Goal: Task Accomplishment & Management: Manage account settings

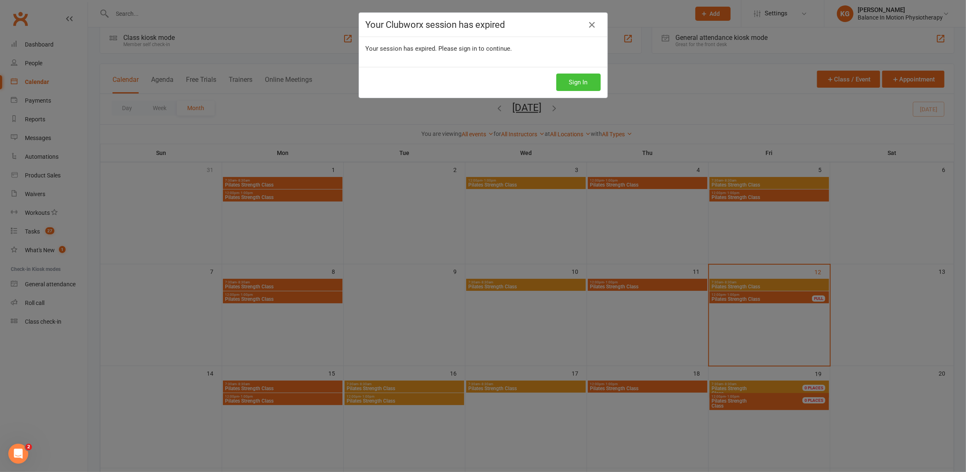
click at [584, 86] on button "Sign In" at bounding box center [578, 81] width 44 height 17
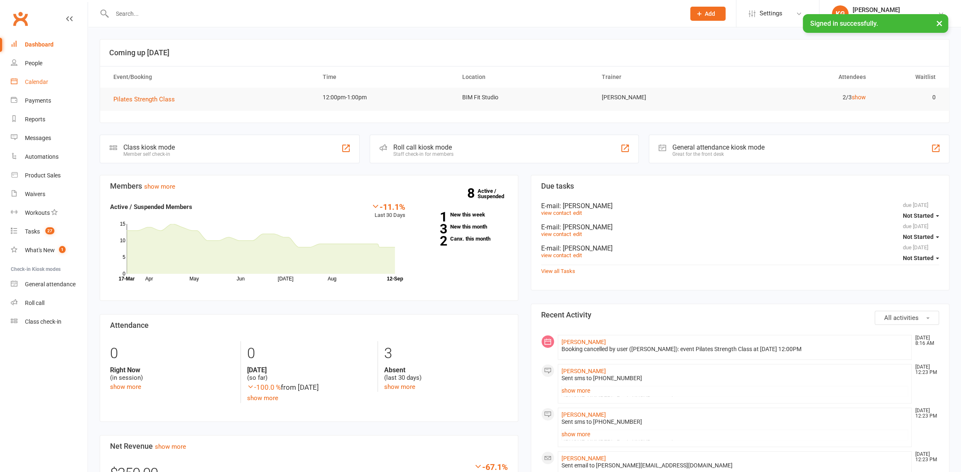
click at [42, 81] on div "Calendar" at bounding box center [36, 81] width 23 height 7
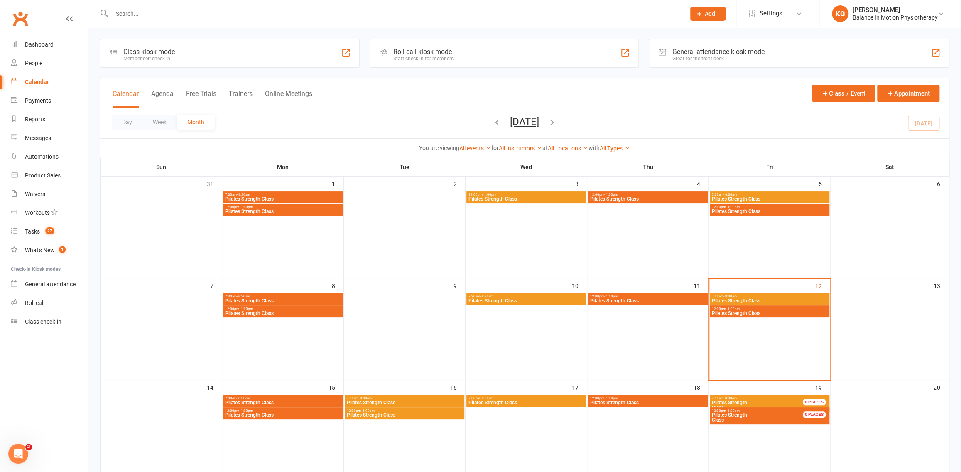
click at [556, 124] on icon "button" at bounding box center [551, 122] width 9 height 9
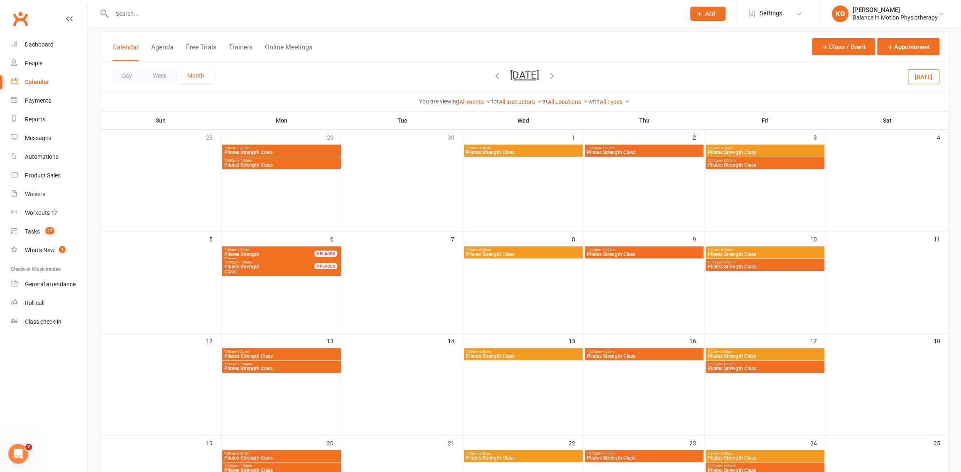
scroll to position [49, 0]
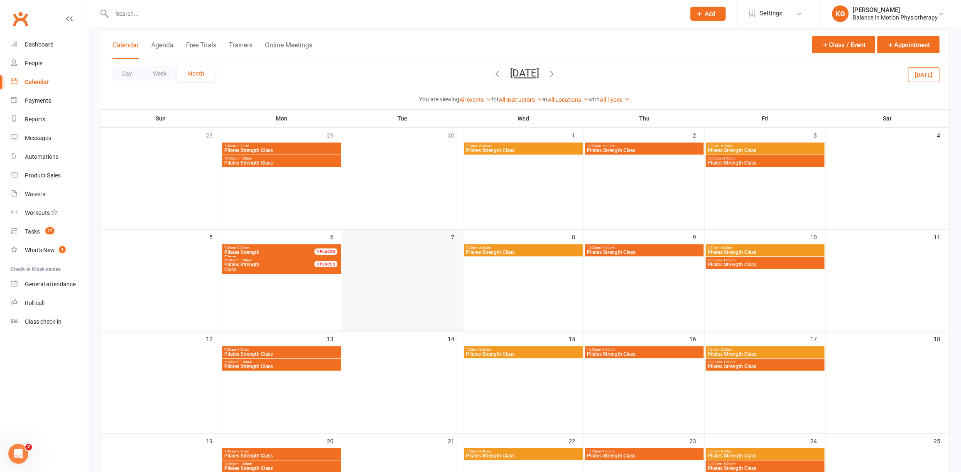
drag, startPoint x: 304, startPoint y: 266, endPoint x: 409, endPoint y: 267, distance: 105.5
click at [409, 267] on div "7:30am - 8:30am Pilates Strength Class 12:00pm - 1:00pm Pilates Strength Class …" at bounding box center [524, 425] width 849 height 631
click at [304, 267] on span "Pilates Strength Class" at bounding box center [274, 267] width 100 height 10
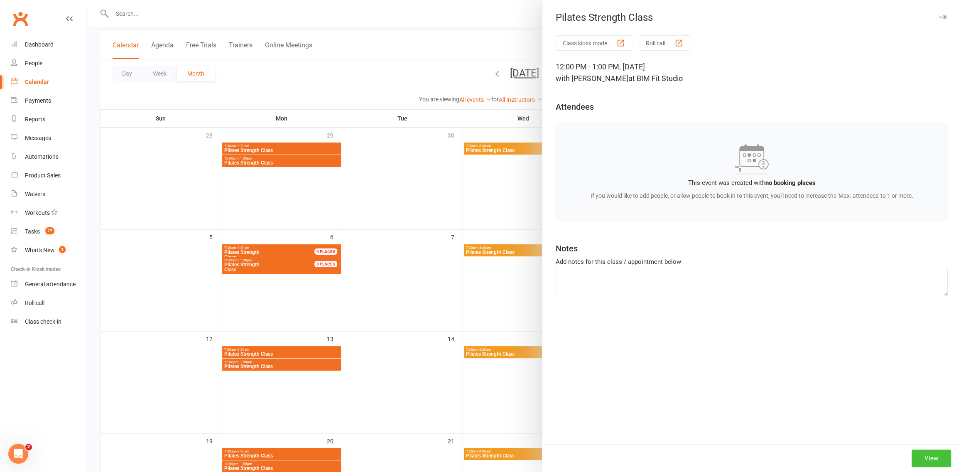
click at [931, 461] on button "View" at bounding box center [930, 457] width 39 height 17
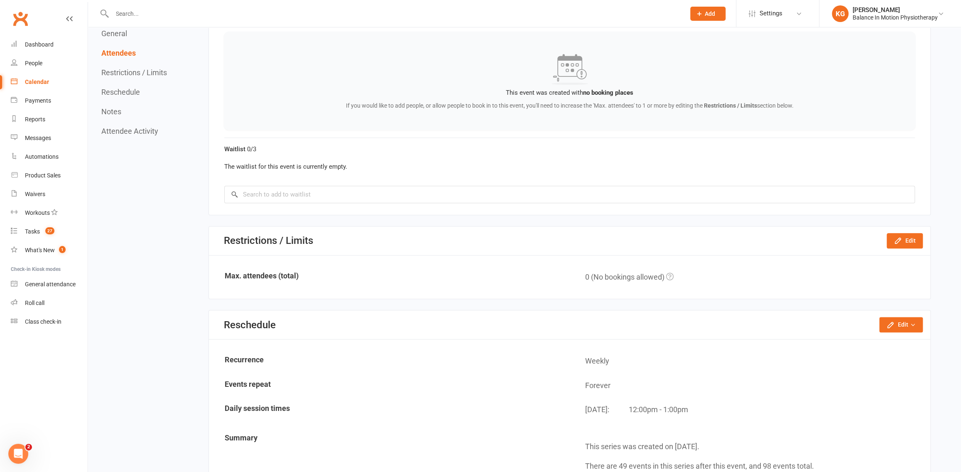
scroll to position [475, 0]
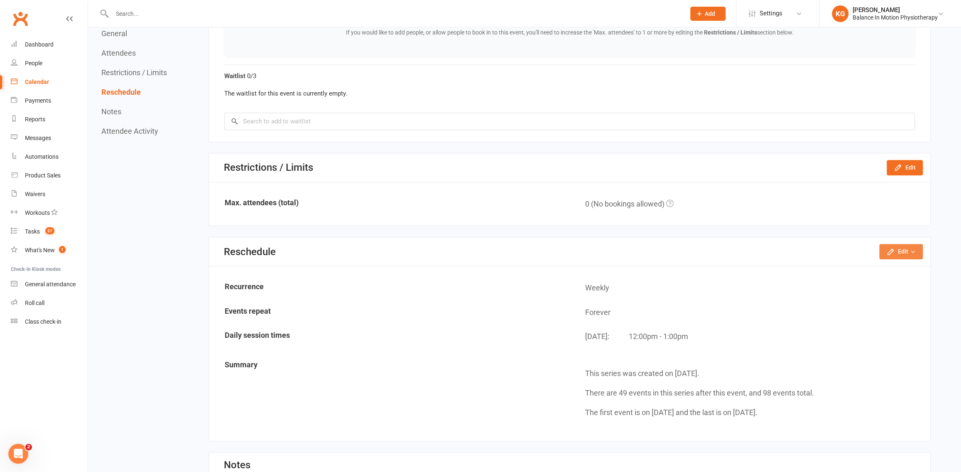
click at [902, 250] on button "Edit" at bounding box center [901, 251] width 44 height 15
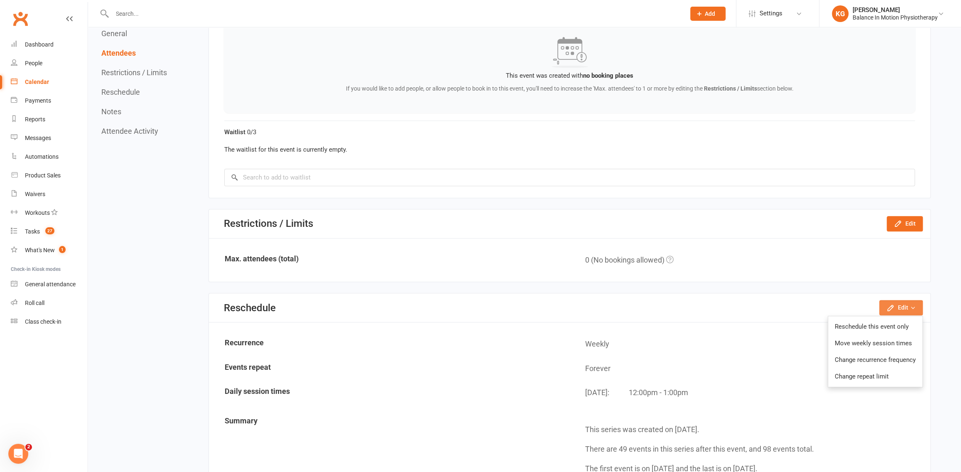
scroll to position [499, 0]
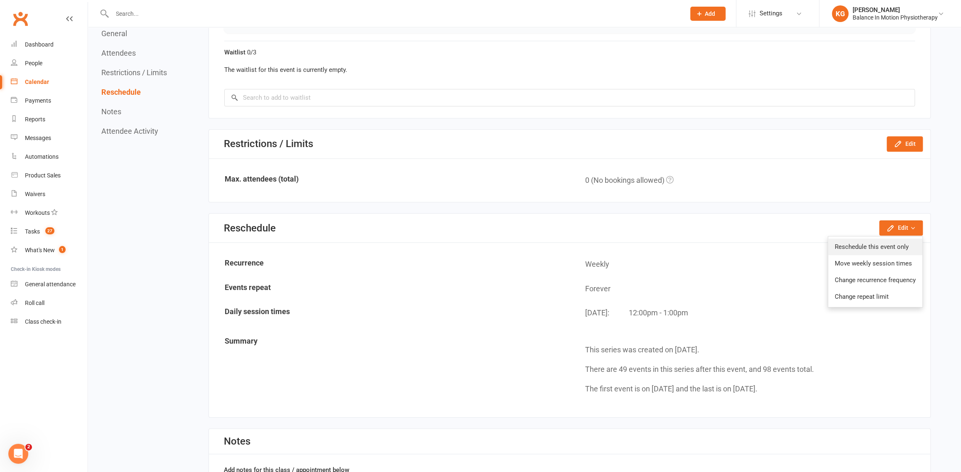
click at [901, 249] on link "Reschedule this event only" at bounding box center [875, 246] width 94 height 17
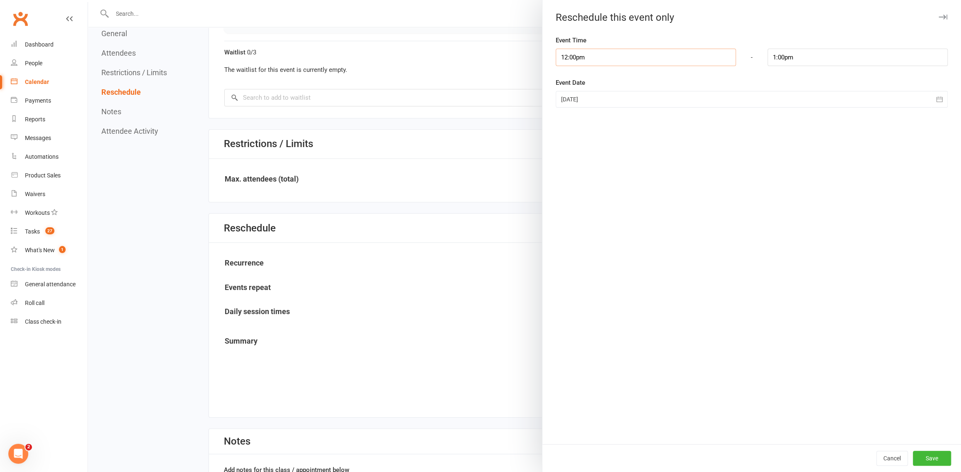
click at [644, 56] on input "12:00pm" at bounding box center [646, 57] width 180 height 17
type input "12:30pm"
type input "1:30pm"
click at [577, 107] on li "12:30pm" at bounding box center [576, 110] width 40 height 12
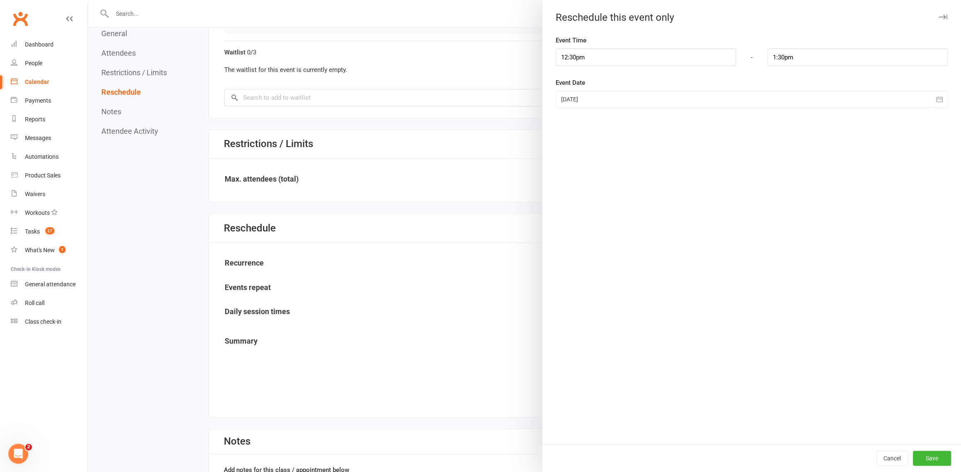
click at [696, 97] on div at bounding box center [752, 99] width 392 height 17
click at [622, 166] on span "07" at bounding box center [625, 167] width 7 height 7
type input "07 Oct 2025"
click at [921, 469] on div "Cancel Save" at bounding box center [751, 458] width 419 height 28
click at [938, 463] on button "Save" at bounding box center [932, 458] width 38 height 15
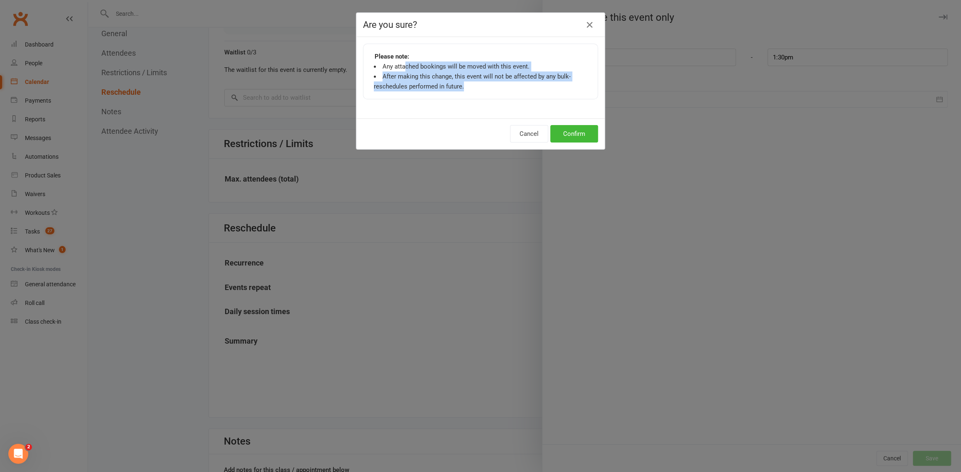
drag, startPoint x: 402, startPoint y: 65, endPoint x: 535, endPoint y: 87, distance: 135.4
click at [535, 86] on ui "Any attached bookings will be moved with this event. After making this change, …" at bounding box center [480, 76] width 213 height 30
click at [579, 141] on button "Confirm" at bounding box center [574, 133] width 48 height 17
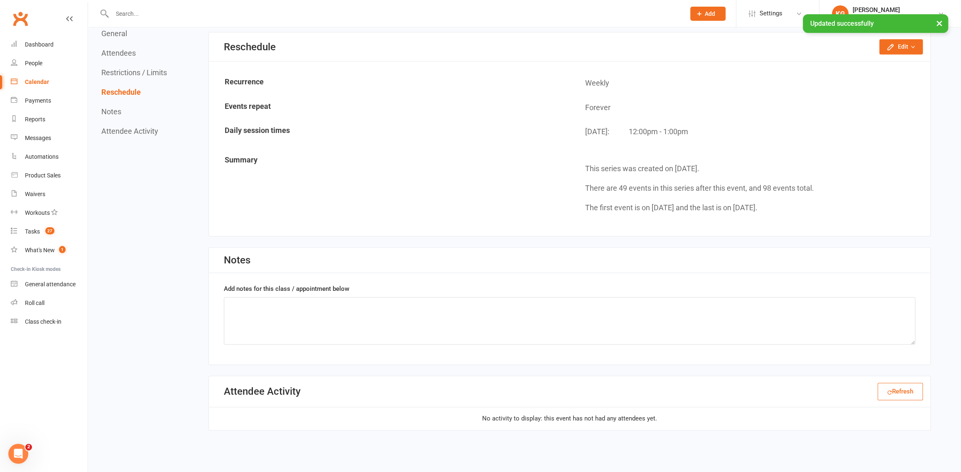
scroll to position [700, 0]
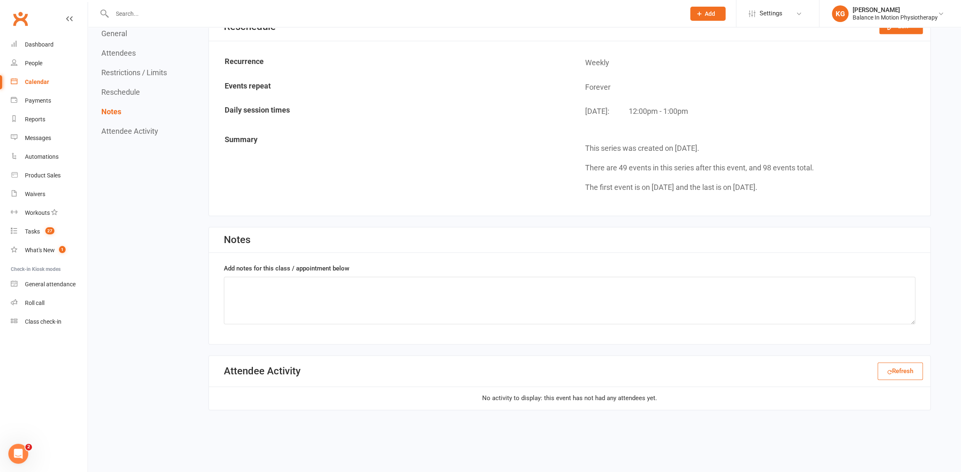
drag, startPoint x: 742, startPoint y: 169, endPoint x: 788, endPoint y: 169, distance: 46.9
click at [788, 169] on td "This series was created on Oct 6, 2024. There are 49 events in this series afte…" at bounding box center [750, 167] width 360 height 76
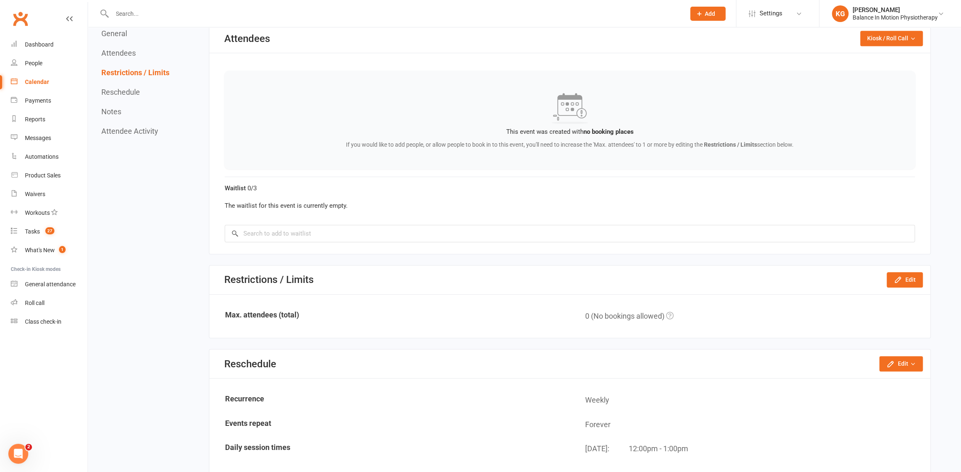
scroll to position [330, 0]
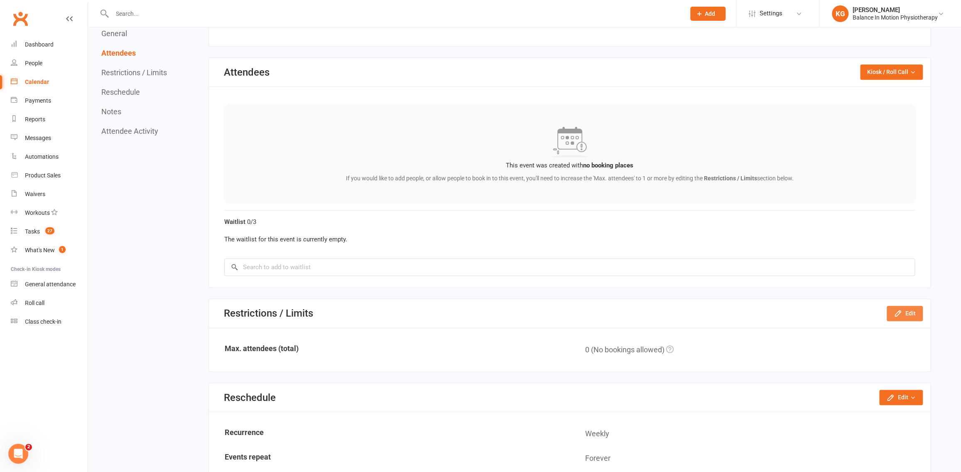
click at [899, 313] on icon "button" at bounding box center [898, 313] width 8 height 8
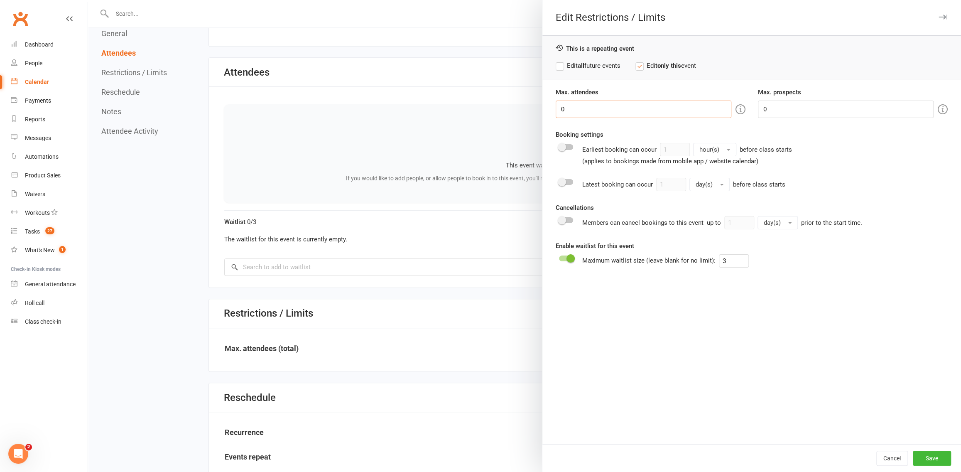
drag, startPoint x: 618, startPoint y: 115, endPoint x: 548, endPoint y: 111, distance: 69.9
click at [549, 111] on div "Max. attendees 0" at bounding box center [650, 102] width 202 height 31
type input "3"
click at [930, 456] on button "Save" at bounding box center [932, 458] width 38 height 15
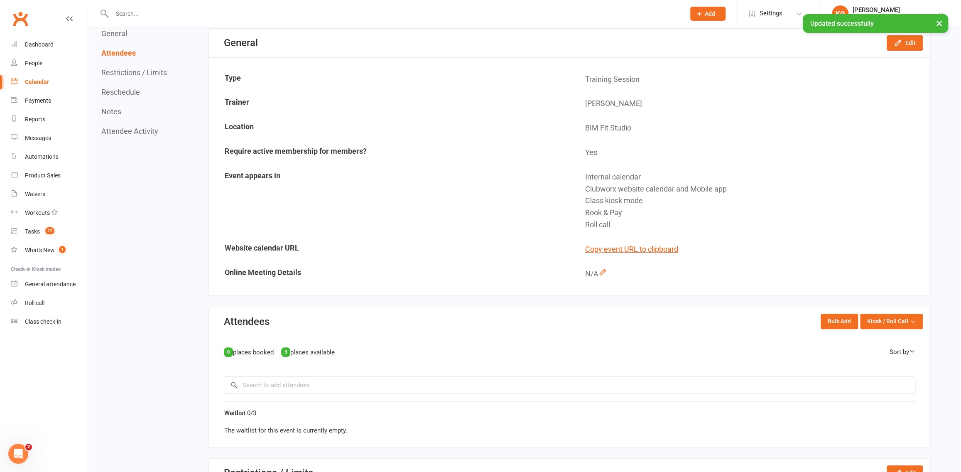
scroll to position [0, 0]
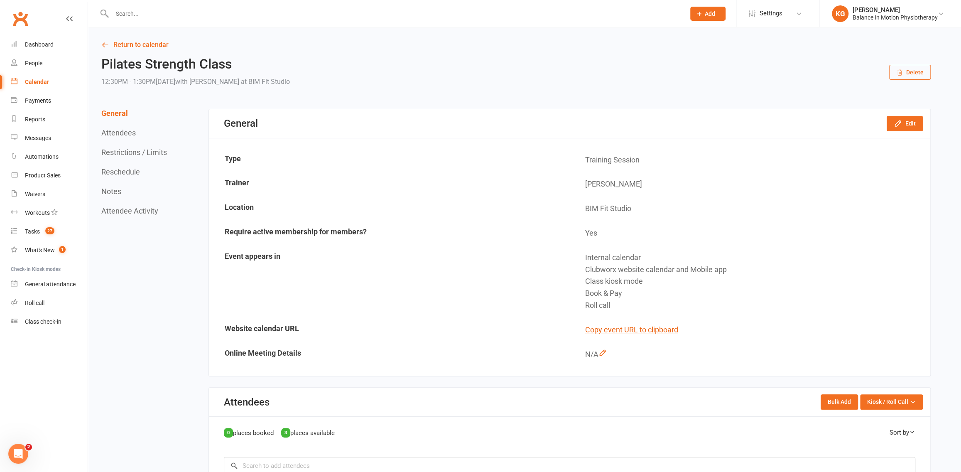
drag, startPoint x: 167, startPoint y: 76, endPoint x: 447, endPoint y: 77, distance: 279.9
click at [447, 77] on div "Pilates Strength Class 12:30PM - 1:30PM, Tuesday October 7, 2025 with Moira Cal…" at bounding box center [515, 72] width 829 height 31
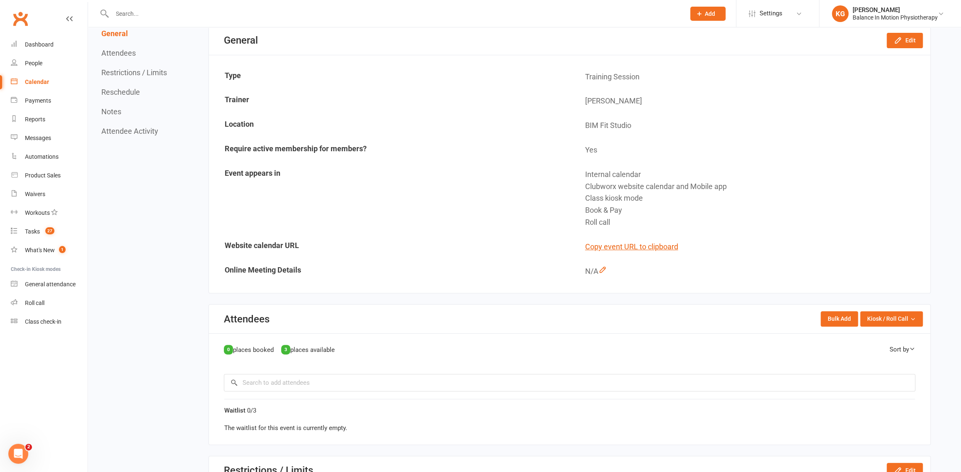
scroll to position [225, 0]
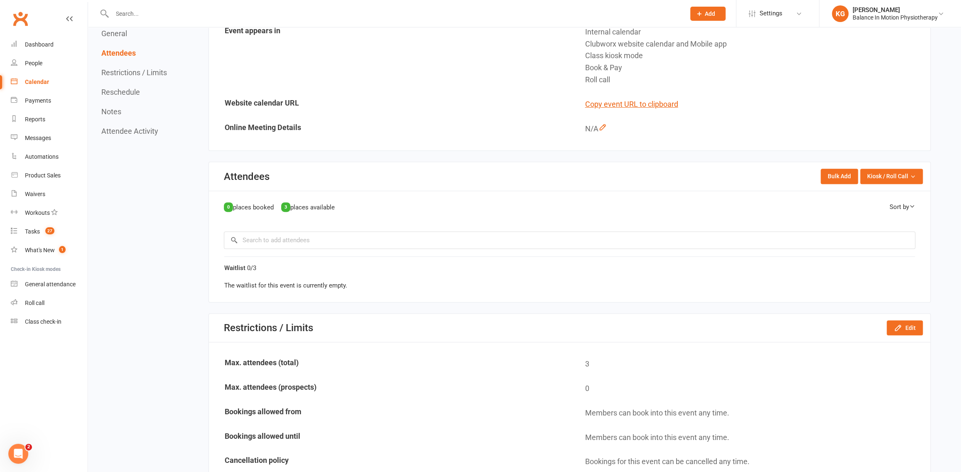
click at [43, 87] on link "Calendar" at bounding box center [49, 82] width 77 height 19
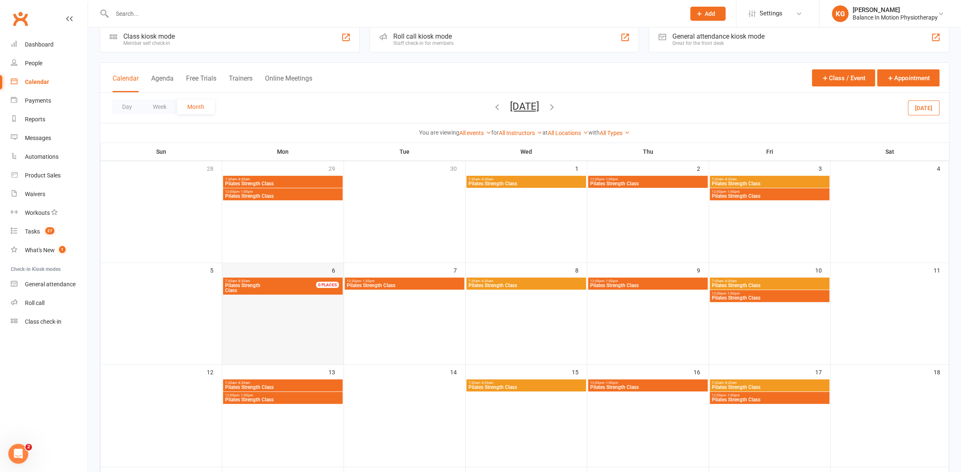
scroll to position [16, 0]
click at [393, 283] on span "Pilates Strength Class" at bounding box center [404, 284] width 116 height 5
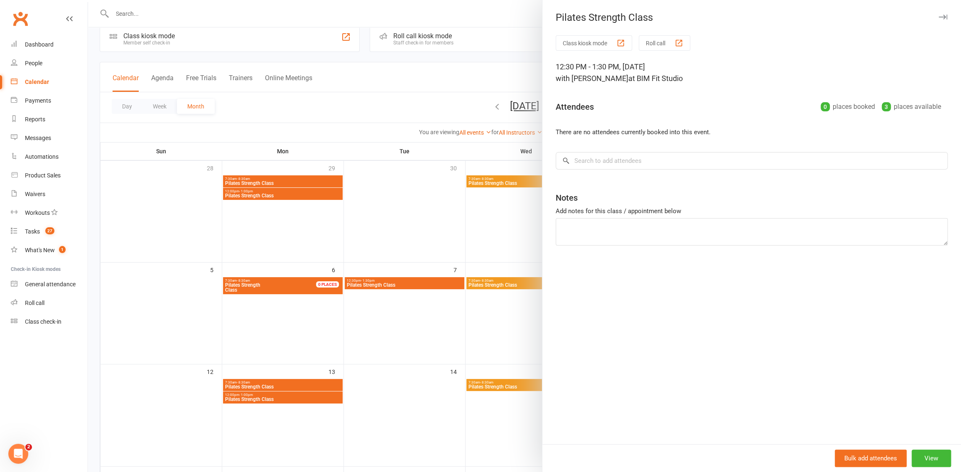
click at [445, 228] on div at bounding box center [524, 236] width 873 height 472
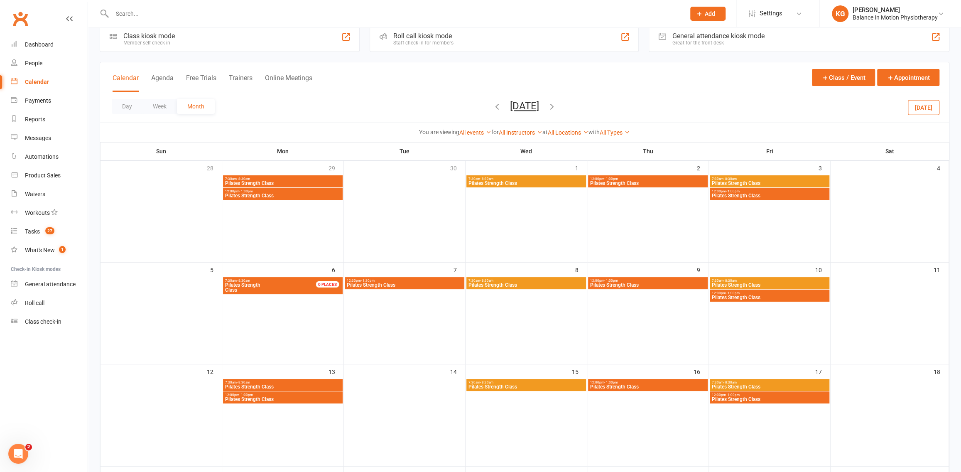
click at [524, 282] on span "Pilates Strength Class" at bounding box center [526, 284] width 116 height 5
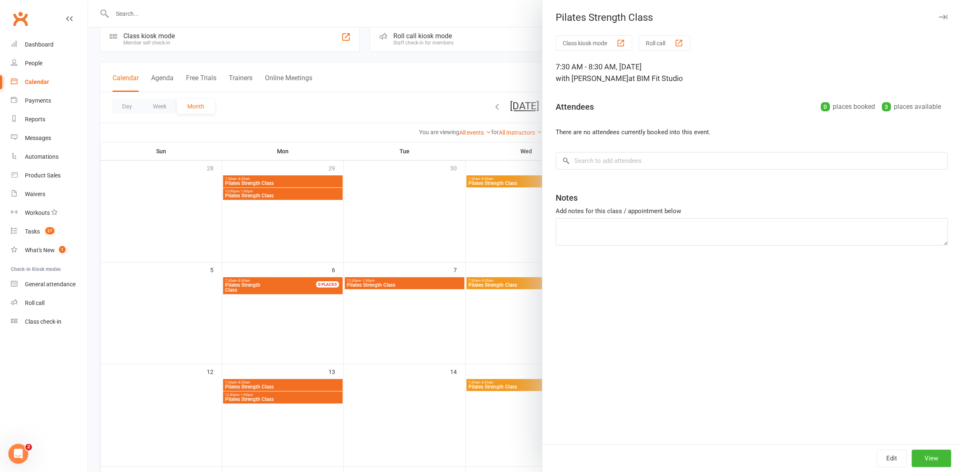
click at [358, 260] on div at bounding box center [524, 236] width 873 height 472
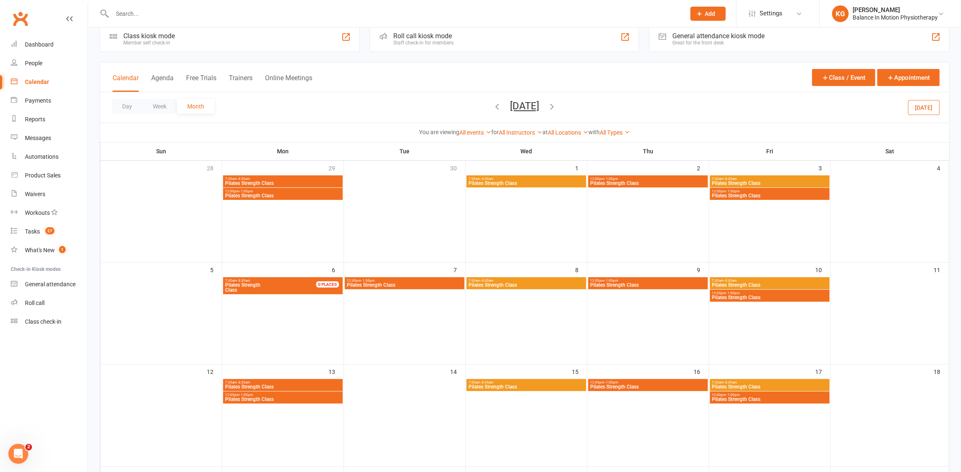
click at [504, 279] on span "7:30am - 8:30am" at bounding box center [526, 281] width 116 height 4
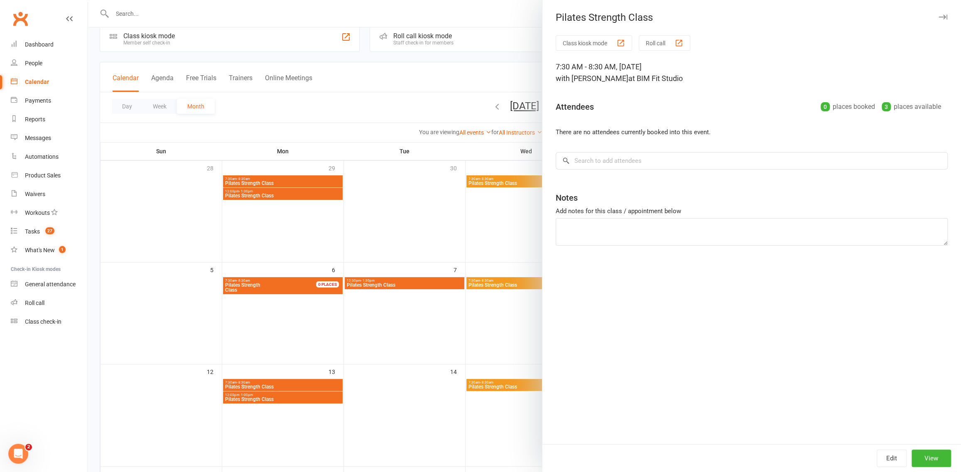
click at [340, 264] on div at bounding box center [524, 236] width 873 height 472
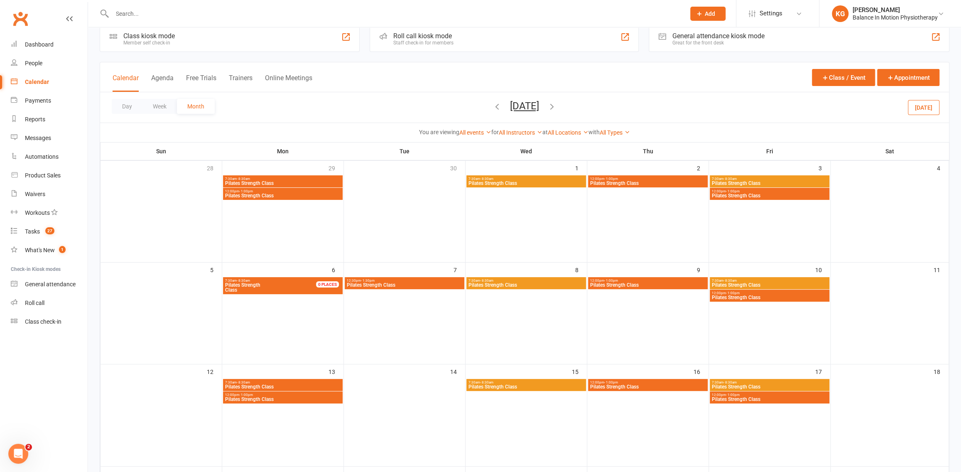
click at [406, 284] on span "Pilates Strength Class" at bounding box center [404, 284] width 116 height 5
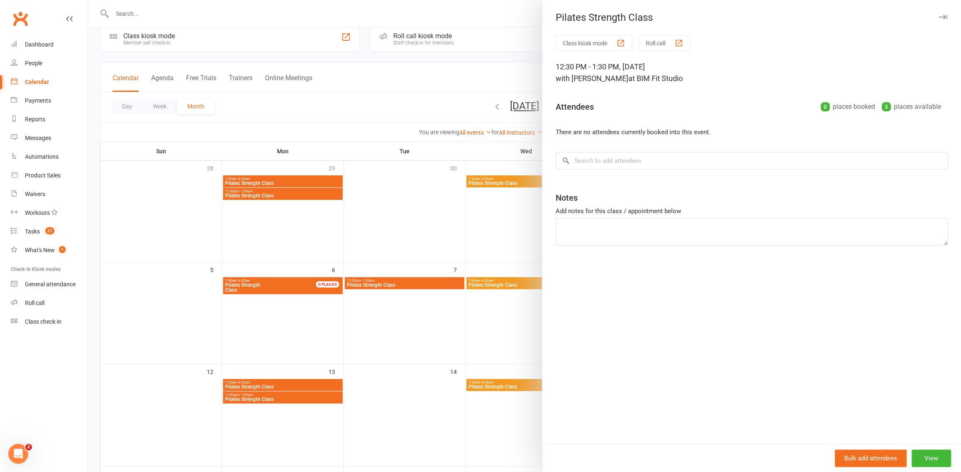
click at [477, 251] on div at bounding box center [524, 236] width 873 height 472
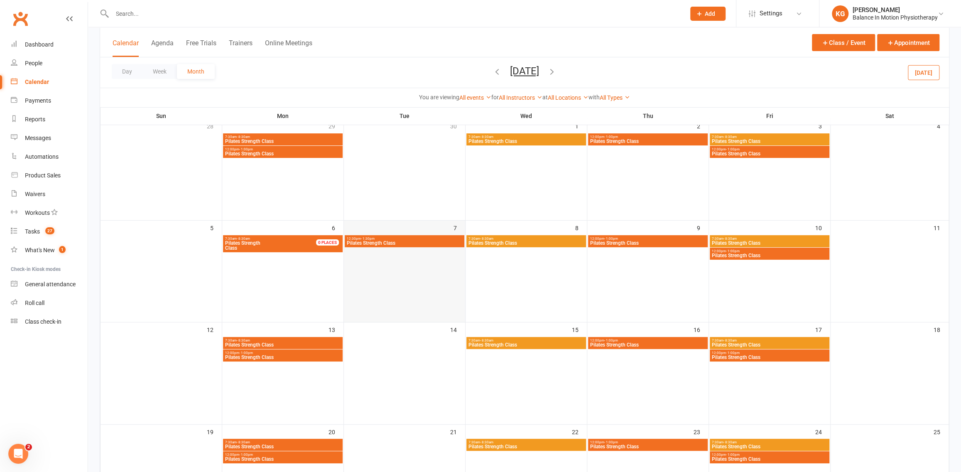
scroll to position [67, 0]
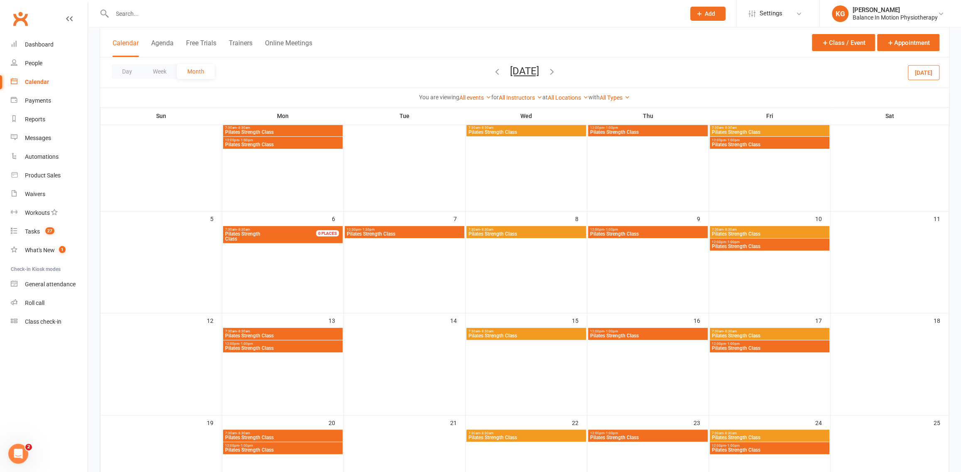
click at [399, 236] on div "12:30pm - 1:30pm Pilates Strength Class" at bounding box center [405, 232] width 120 height 12
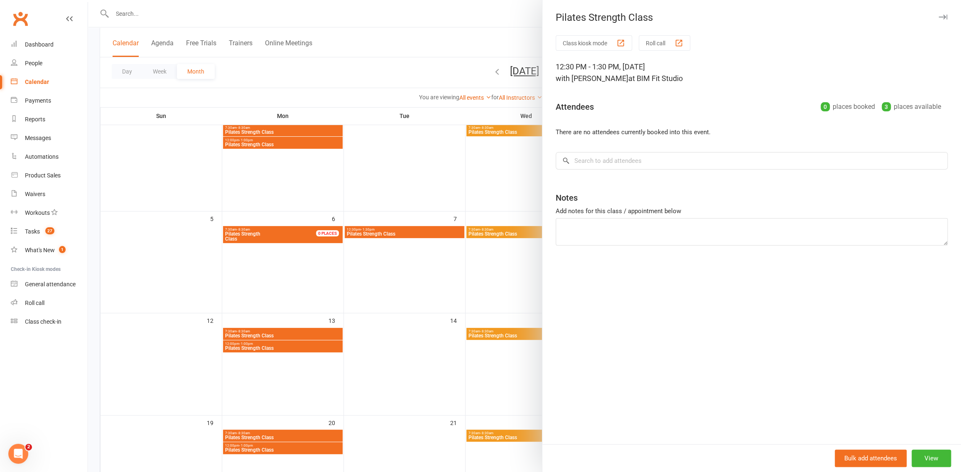
click at [278, 183] on div at bounding box center [524, 236] width 873 height 472
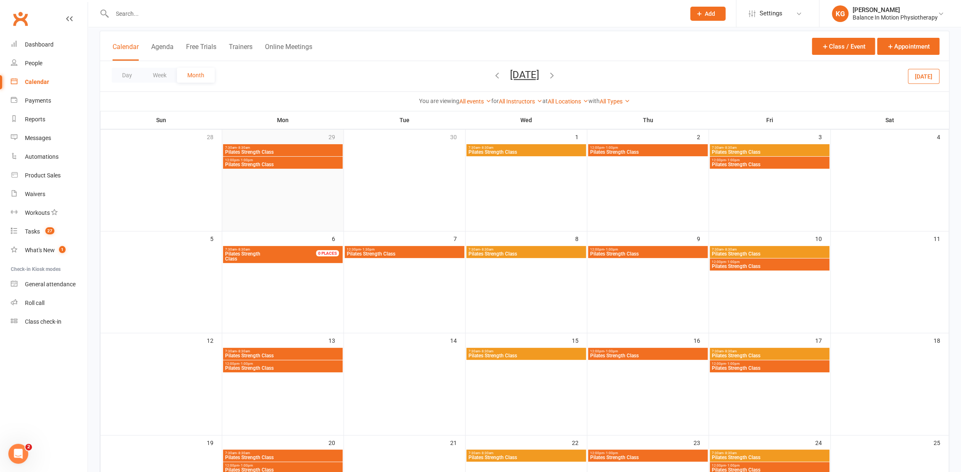
scroll to position [40, 0]
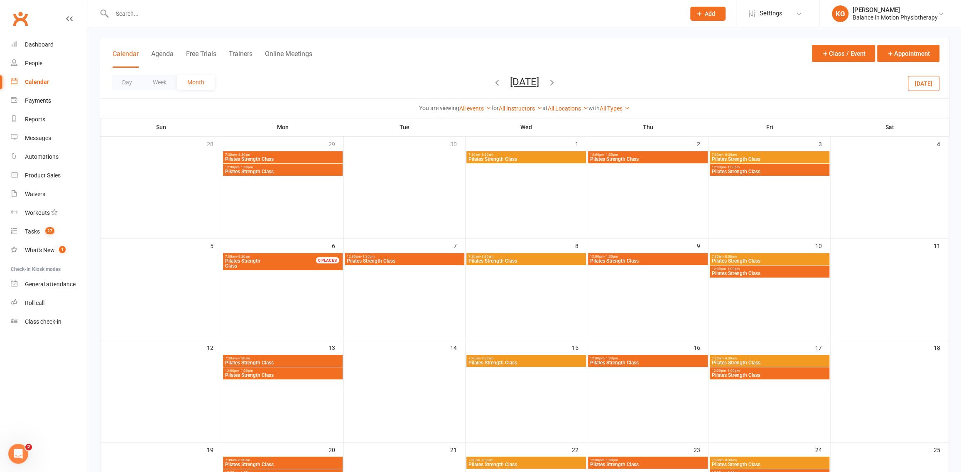
click at [278, 171] on span "Pilates Strength Class" at bounding box center [283, 171] width 116 height 5
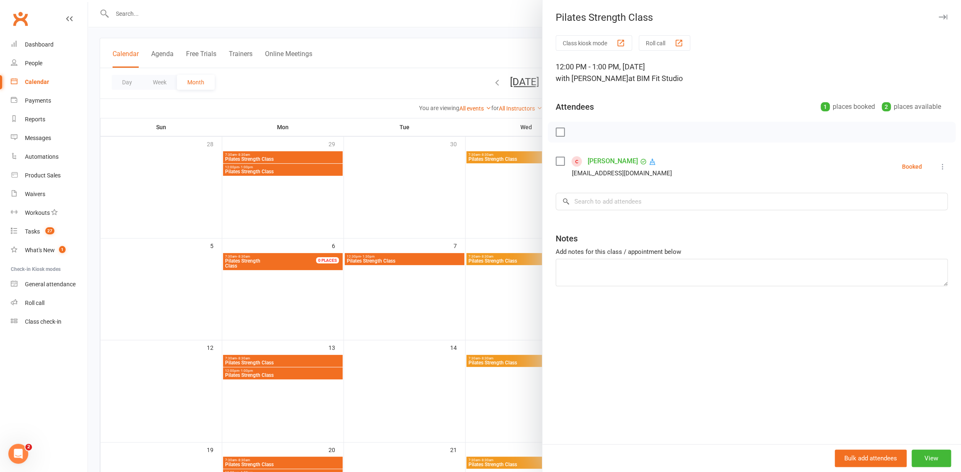
click at [428, 215] on div at bounding box center [524, 236] width 873 height 472
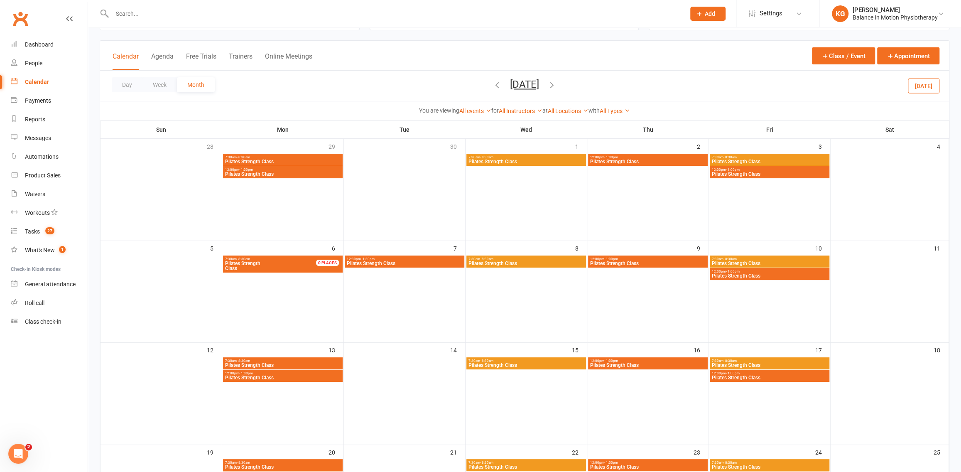
scroll to position [32, 0]
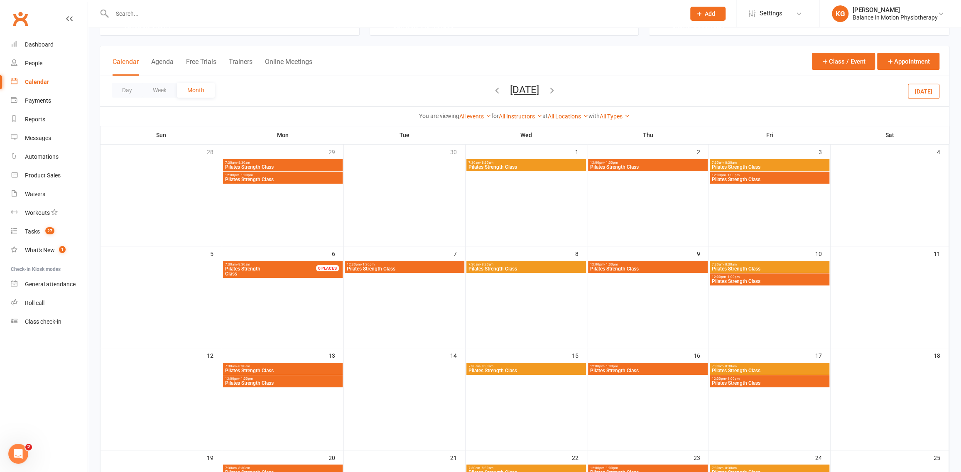
click at [531, 163] on span "7:30am - 8:30am" at bounding box center [526, 163] width 116 height 4
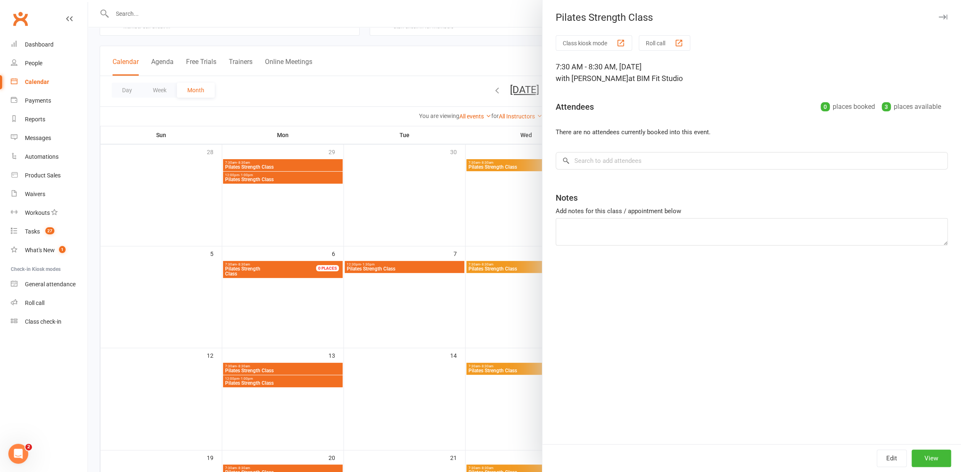
click at [364, 250] on div at bounding box center [524, 236] width 873 height 472
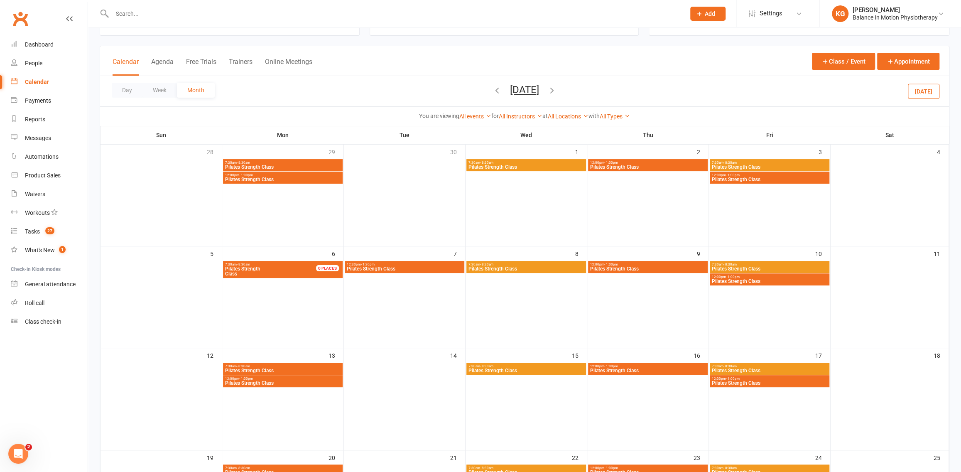
click at [262, 162] on span "7:30am - 8:30am" at bounding box center [283, 163] width 116 height 4
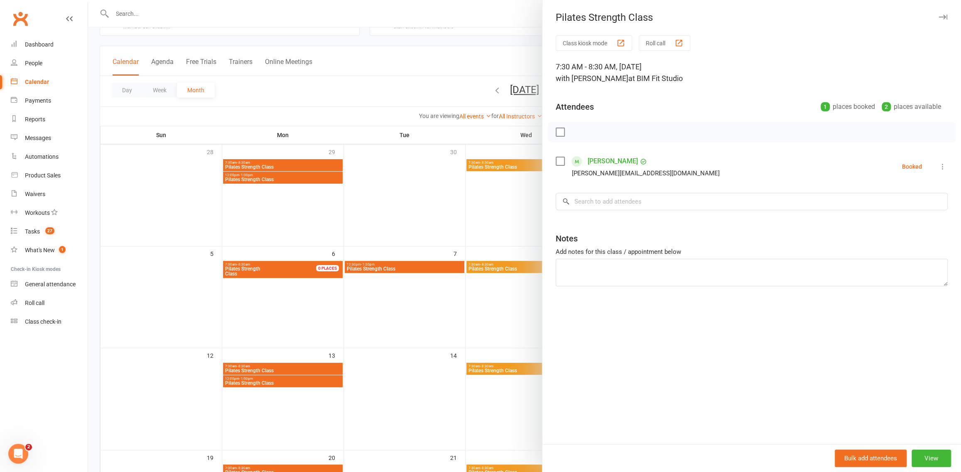
click at [399, 219] on div at bounding box center [524, 236] width 873 height 472
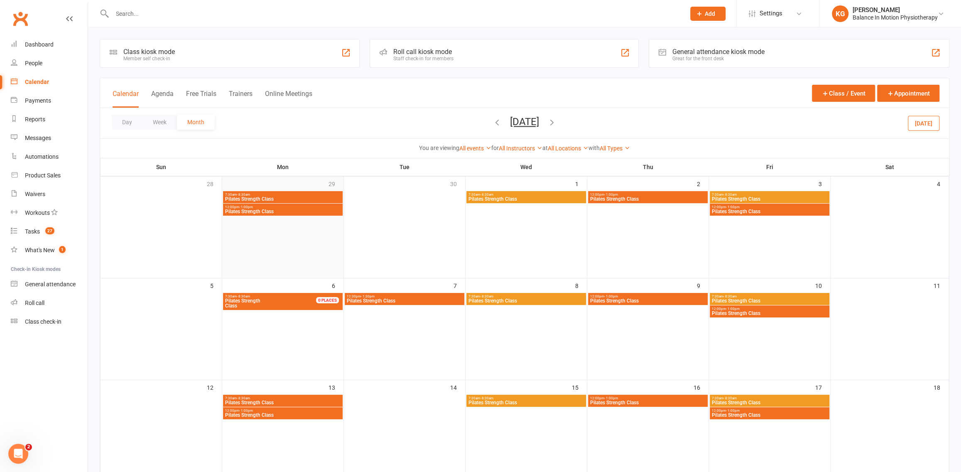
scroll to position [0, 0]
click at [492, 119] on icon "button" at bounding box center [496, 122] width 9 height 9
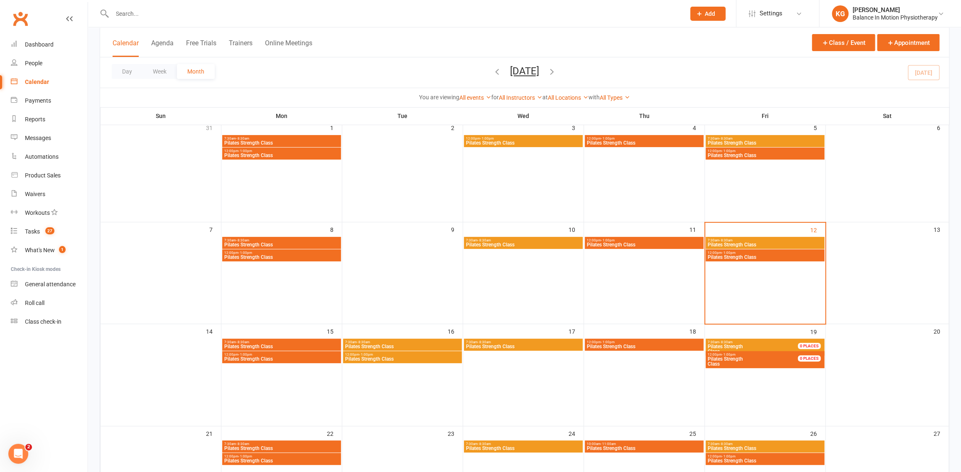
scroll to position [66, 0]
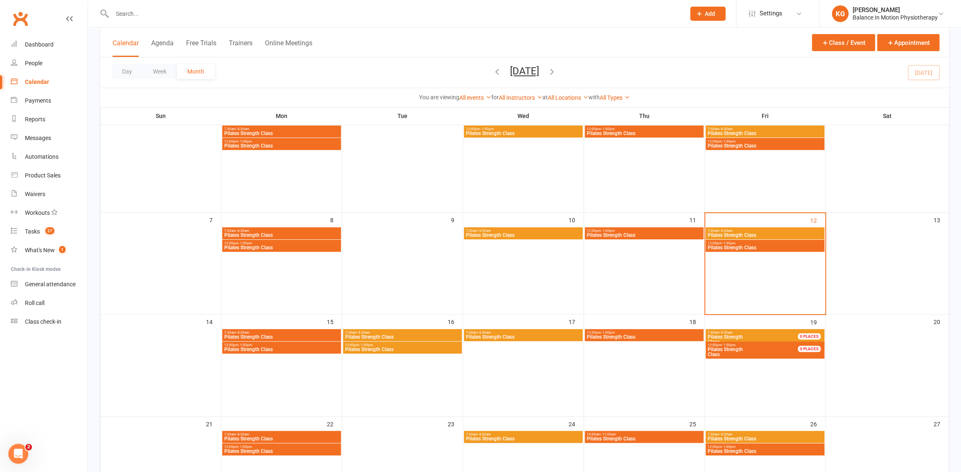
click at [274, 349] on span "Pilates Strength Class" at bounding box center [281, 349] width 115 height 5
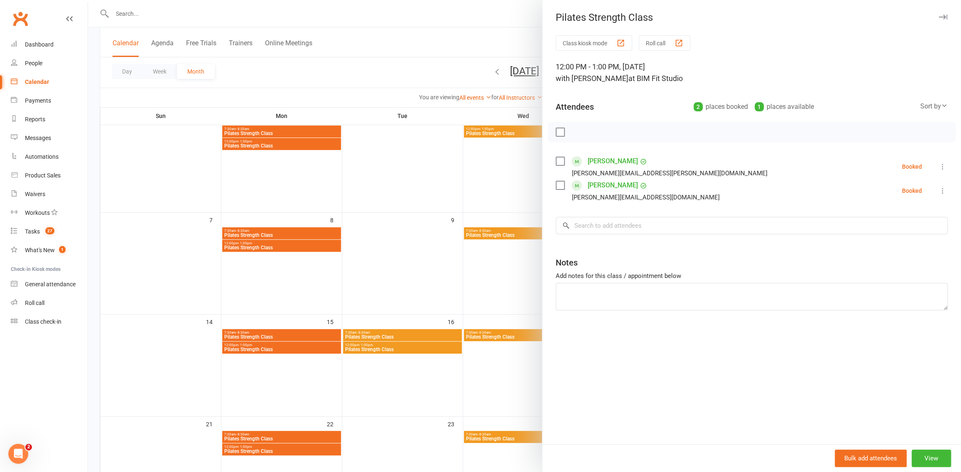
click at [299, 347] on div at bounding box center [524, 236] width 873 height 472
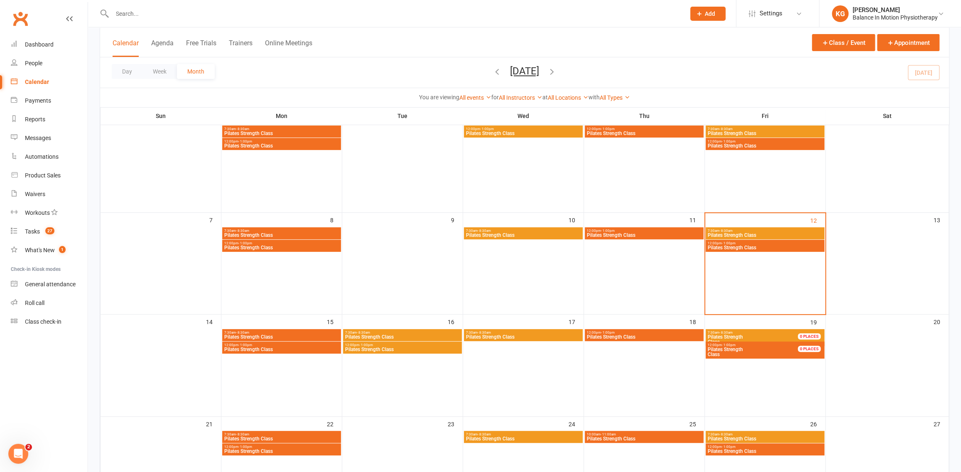
click at [422, 348] on span "Pilates Strength Class" at bounding box center [402, 349] width 115 height 5
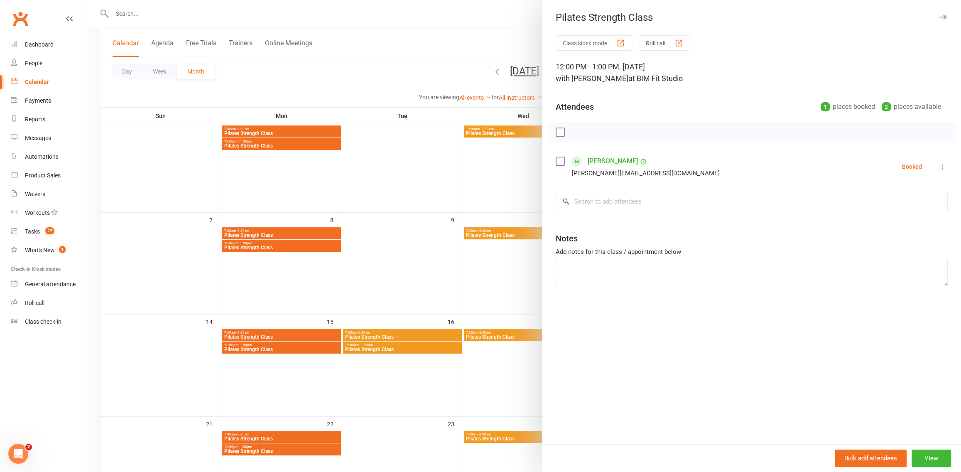
click at [439, 346] on div at bounding box center [524, 236] width 873 height 472
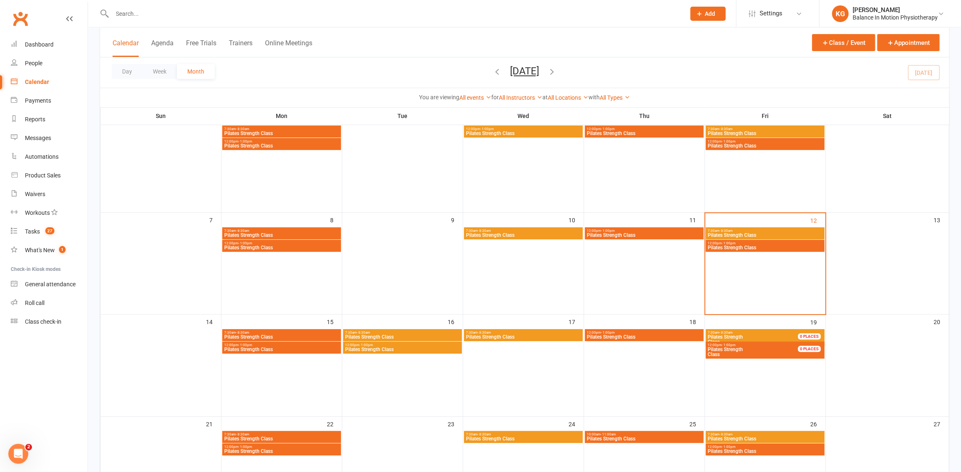
click at [559, 335] on span "Pilates Strength Class" at bounding box center [522, 336] width 115 height 5
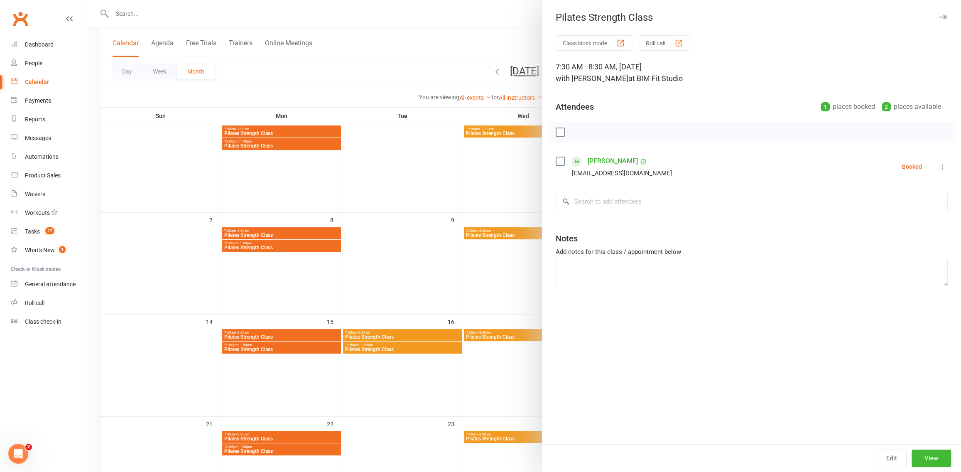
click at [477, 264] on div at bounding box center [524, 236] width 873 height 472
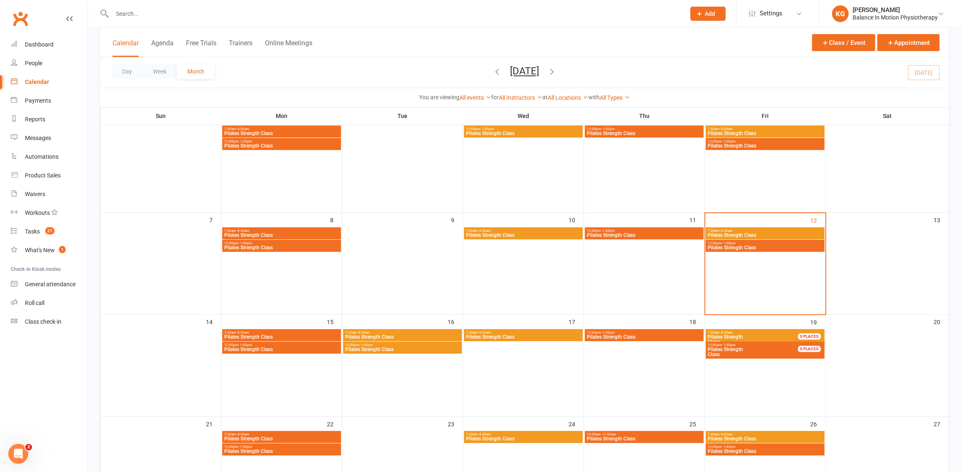
click at [649, 335] on span "Pilates Strength Class" at bounding box center [643, 336] width 115 height 5
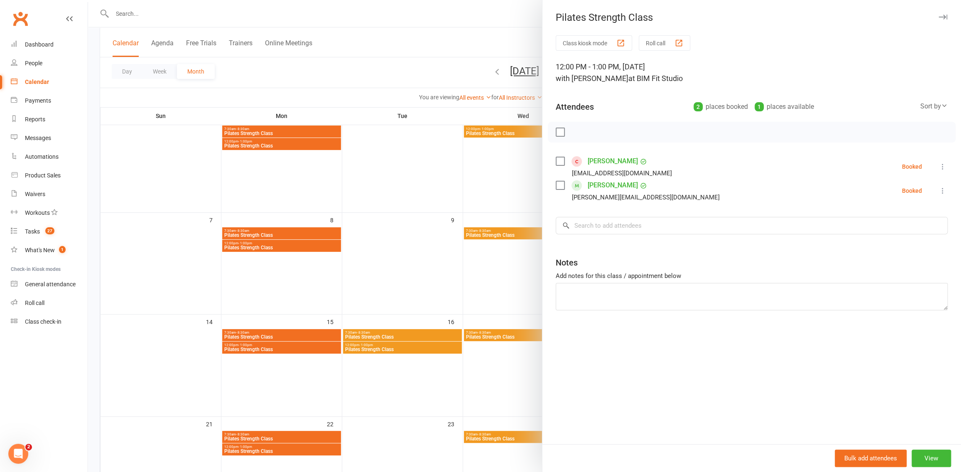
click at [459, 306] on div at bounding box center [524, 236] width 873 height 472
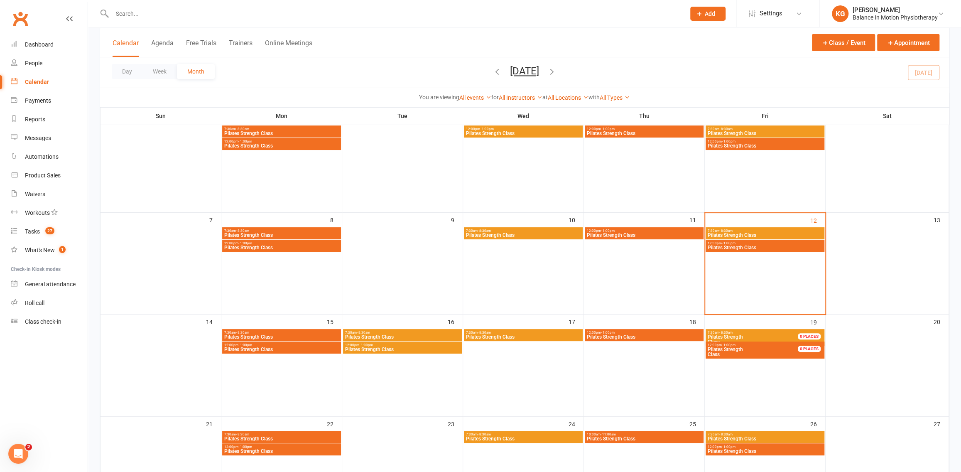
click at [668, 337] on span "Pilates Strength Class" at bounding box center [643, 336] width 115 height 5
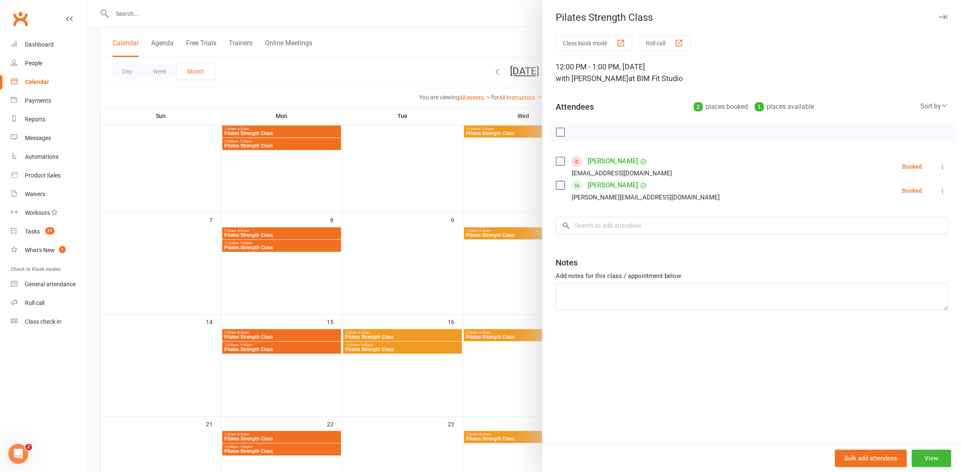
click at [453, 263] on div at bounding box center [524, 236] width 873 height 472
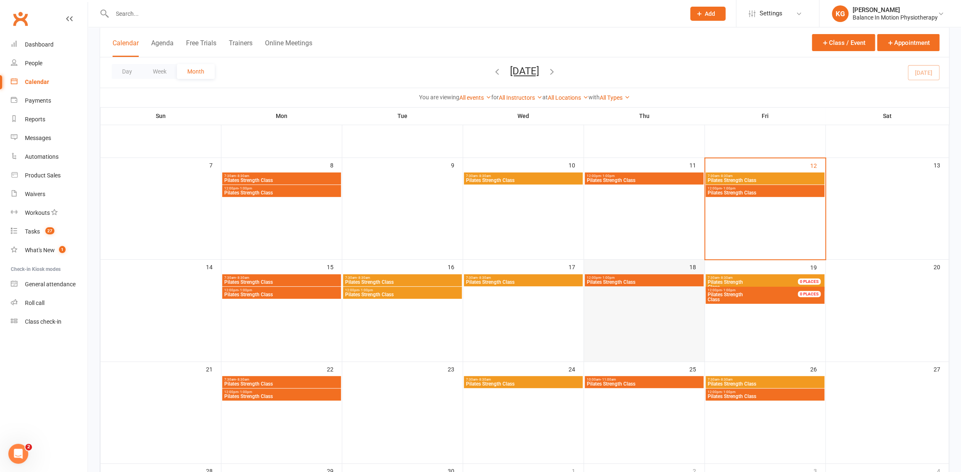
scroll to position [121, 0]
click at [756, 299] on span "Pilates Strength Class" at bounding box center [757, 296] width 100 height 10
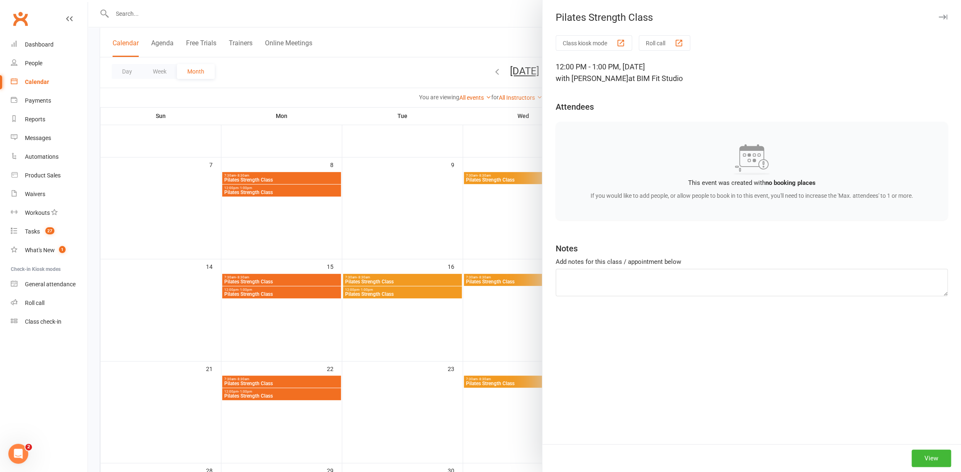
click at [335, 326] on div at bounding box center [524, 236] width 873 height 472
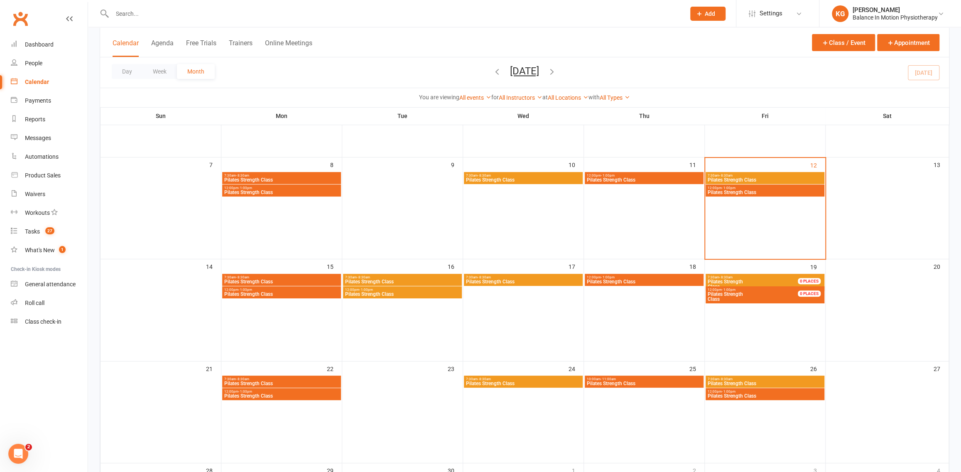
click at [293, 397] on span "Pilates Strength Class" at bounding box center [281, 395] width 115 height 5
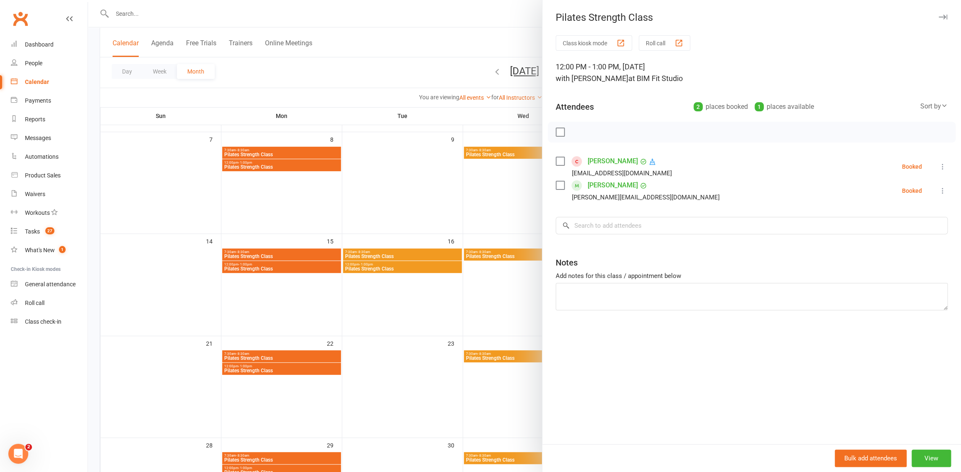
scroll to position [179, 0]
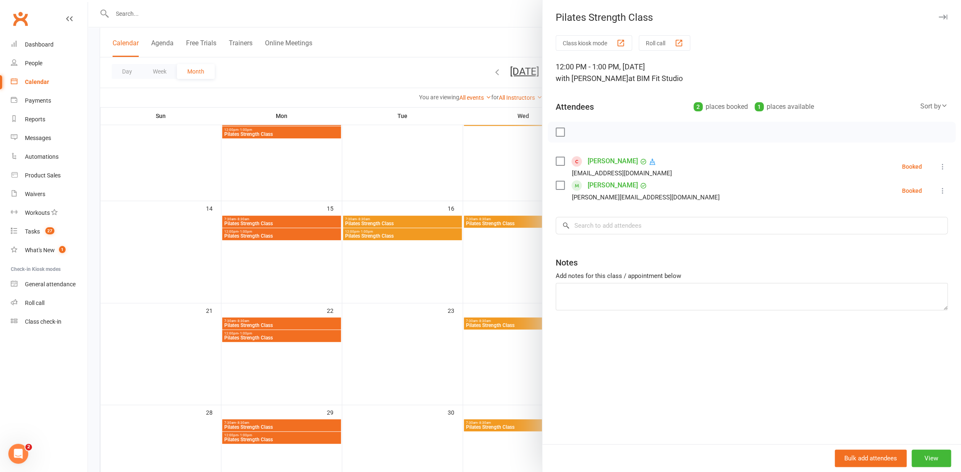
click at [413, 316] on div at bounding box center [524, 236] width 873 height 472
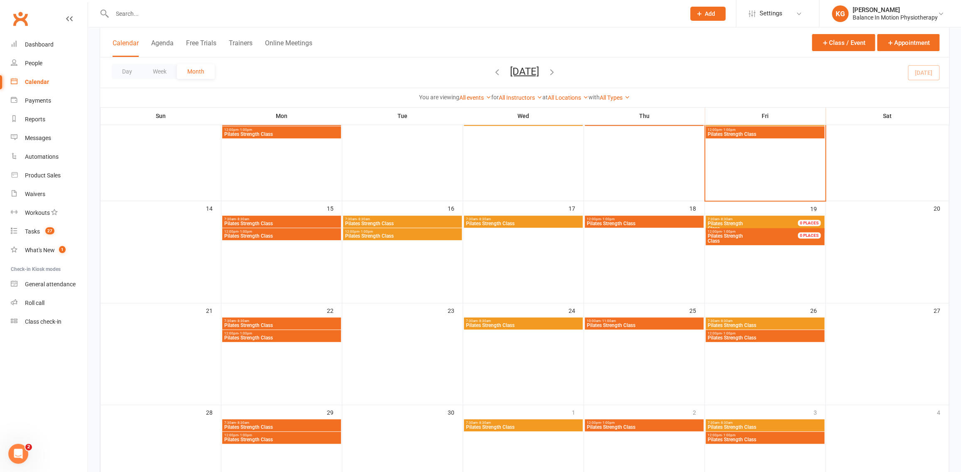
click at [558, 326] on span "Pilates Strength Class" at bounding box center [522, 325] width 115 height 5
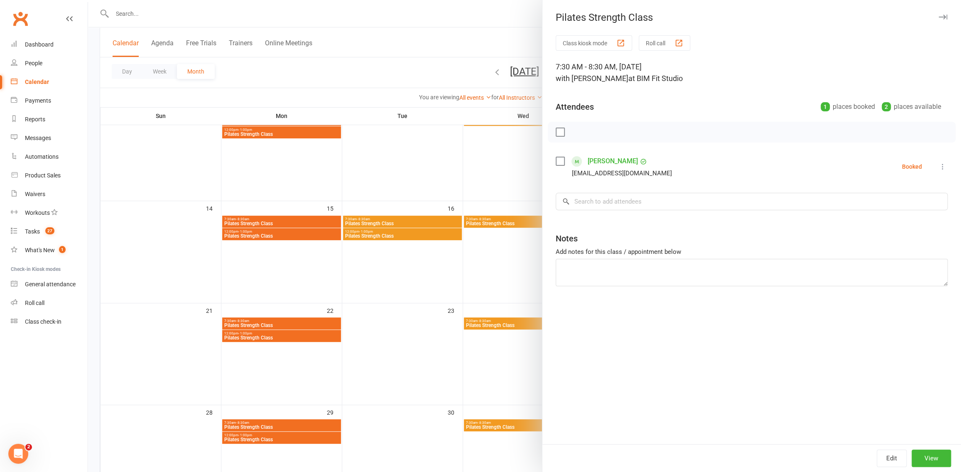
click at [480, 308] on div at bounding box center [524, 236] width 873 height 472
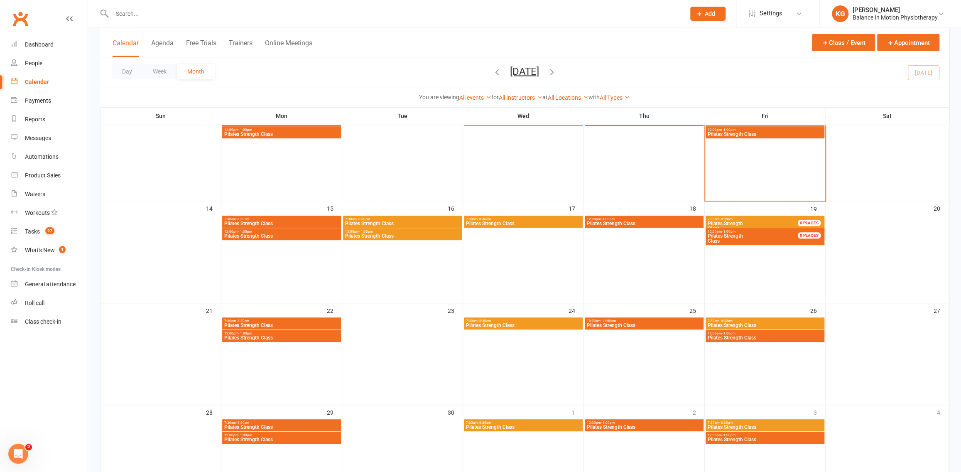
click at [624, 326] on span "Pilates Strength Class" at bounding box center [643, 325] width 115 height 5
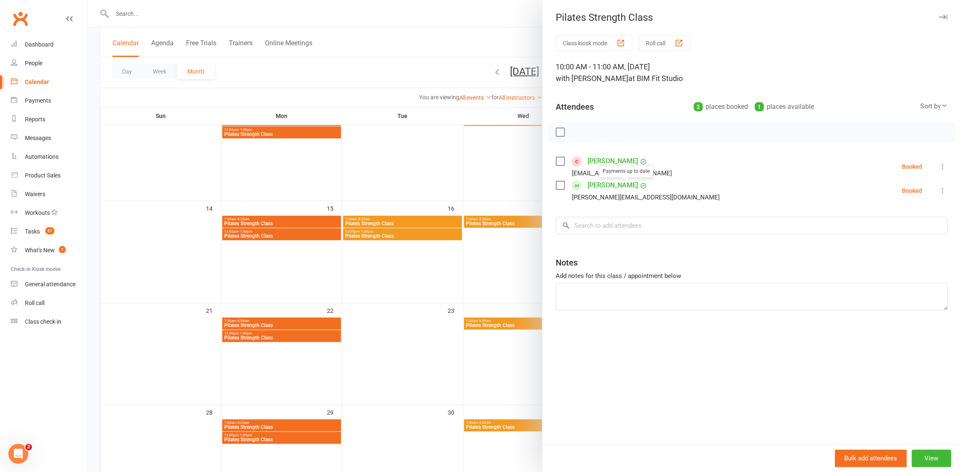
click at [473, 295] on div at bounding box center [524, 236] width 873 height 472
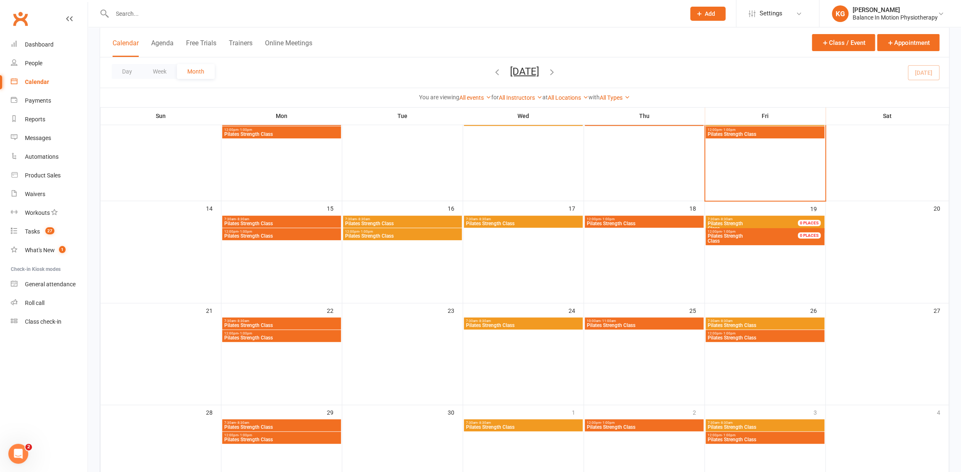
click at [758, 338] on span "Pilates Strength Class" at bounding box center [764, 337] width 115 height 5
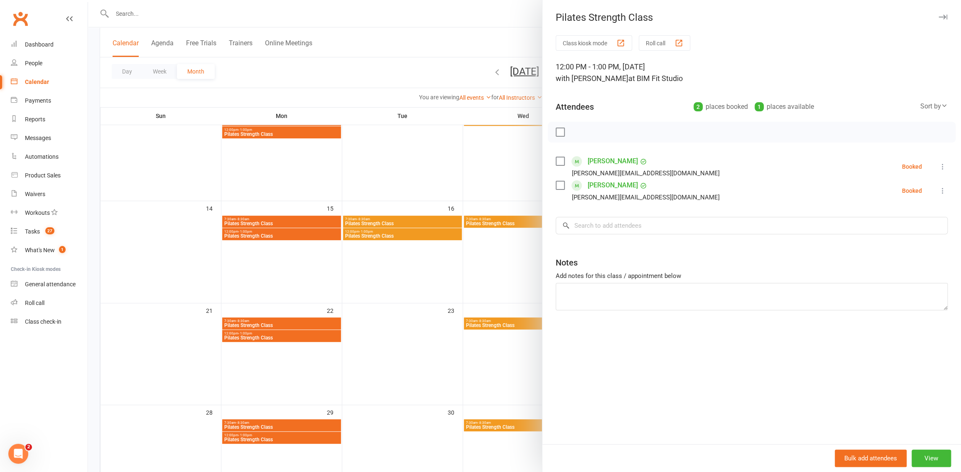
click at [428, 242] on div at bounding box center [524, 236] width 873 height 472
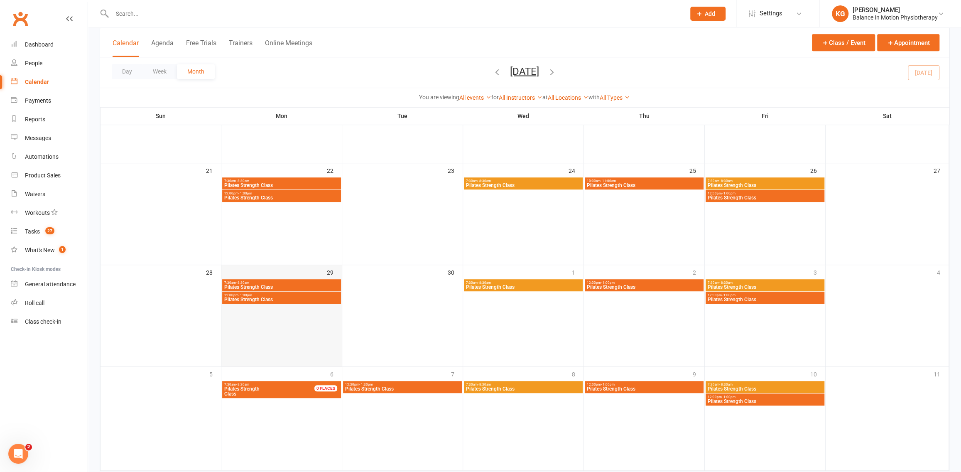
click at [321, 305] on td "29" at bounding box center [281, 315] width 121 height 102
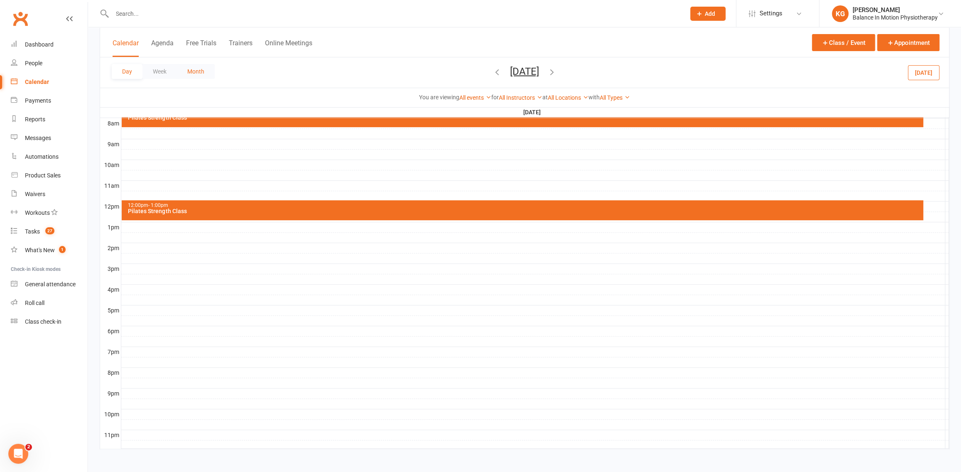
click at [206, 71] on button "Month" at bounding box center [196, 71] width 38 height 15
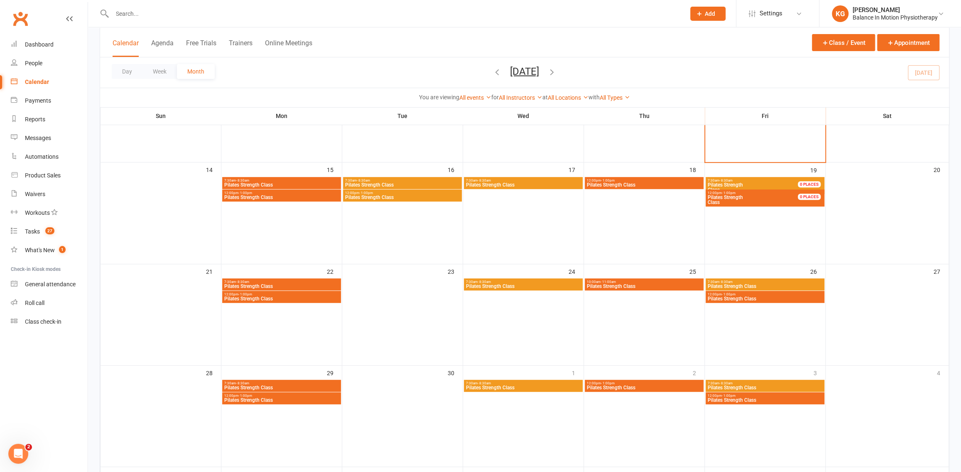
click at [313, 398] on span "Pilates Strength Class" at bounding box center [281, 399] width 115 height 5
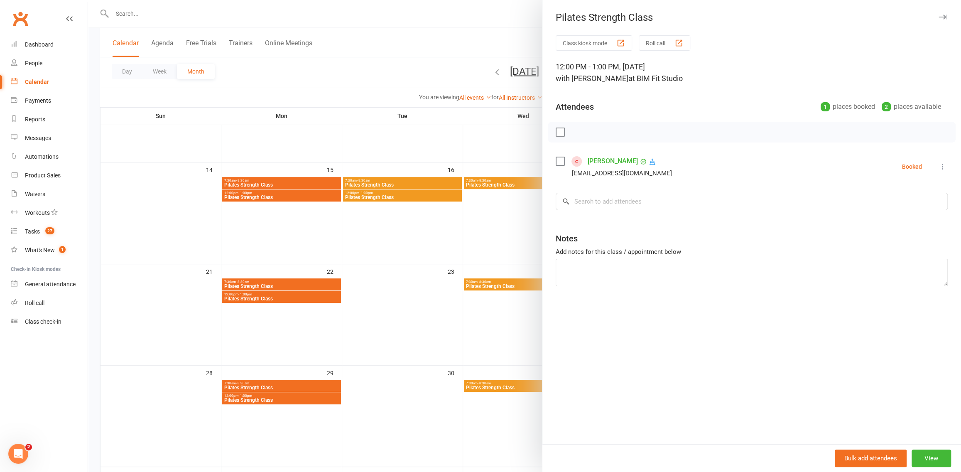
click at [492, 235] on div at bounding box center [524, 236] width 873 height 472
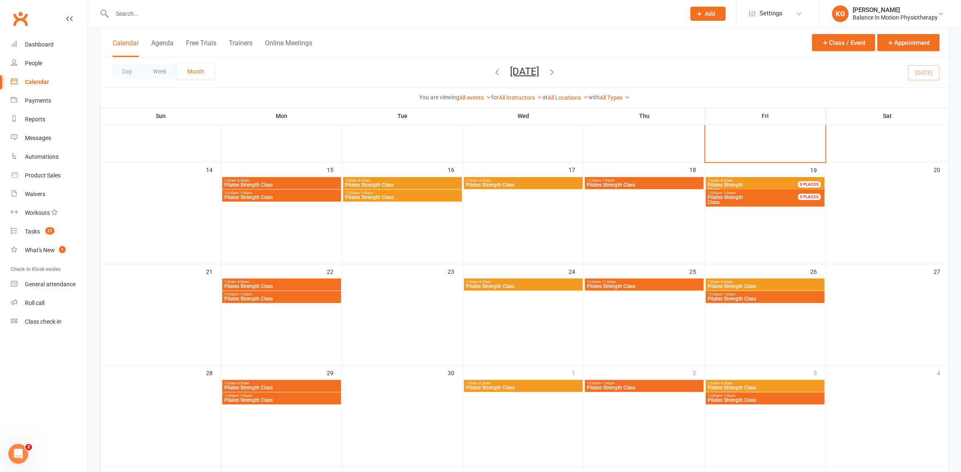
click at [625, 384] on span "12:00pm - 1:00pm" at bounding box center [643, 383] width 115 height 4
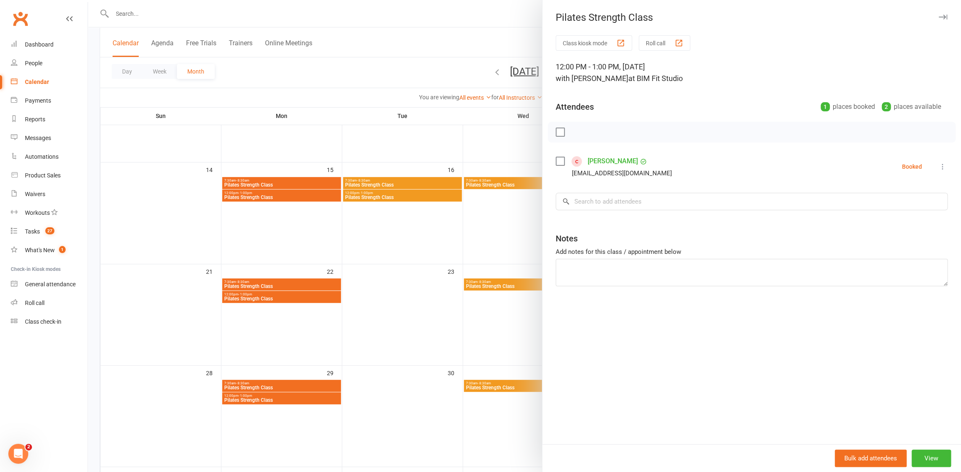
click at [416, 267] on div at bounding box center [524, 236] width 873 height 472
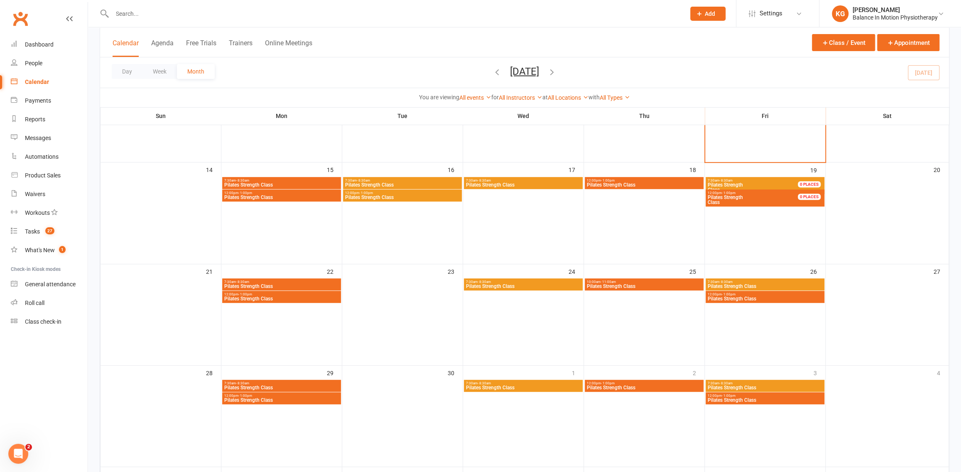
click at [222, 20] on div at bounding box center [390, 13] width 580 height 27
click at [276, 287] on span "Pilates Strength Class" at bounding box center [281, 286] width 115 height 5
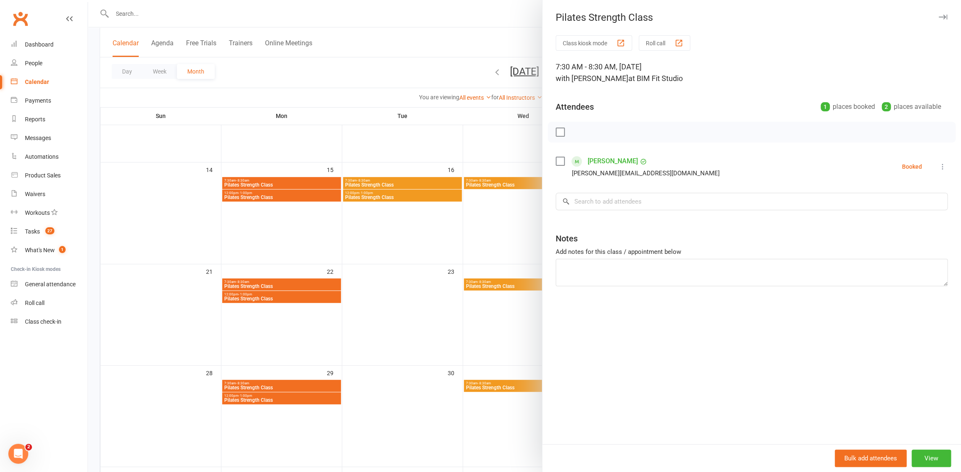
click at [402, 255] on div at bounding box center [524, 236] width 873 height 472
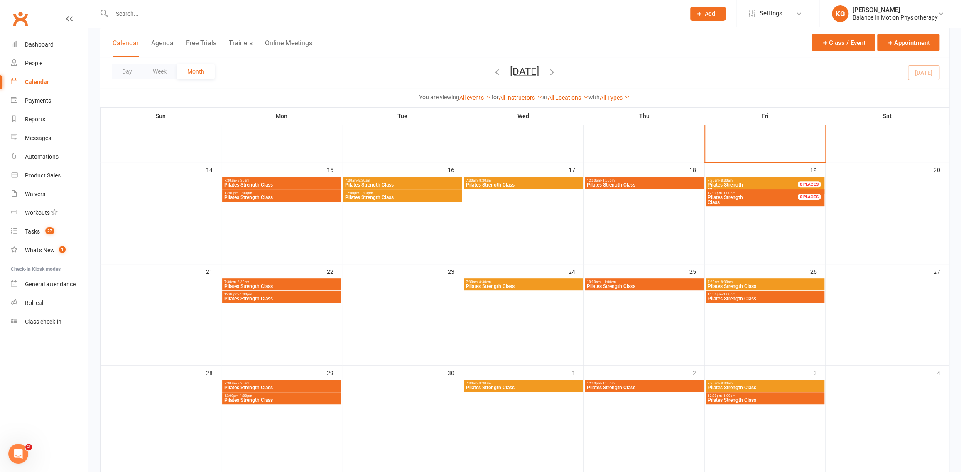
click at [290, 191] on span "12:00pm - 1:00pm" at bounding box center [281, 193] width 115 height 4
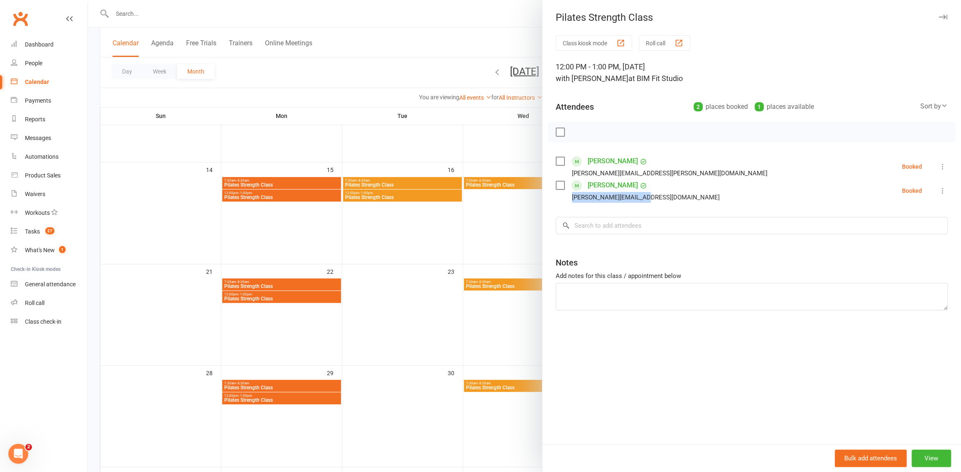
drag, startPoint x: 645, startPoint y: 199, endPoint x: 568, endPoint y: 198, distance: 77.2
click at [568, 198] on li "Jane White jane.white80@gmail.com Booked More info Remove Check in Mark absent …" at bounding box center [752, 191] width 392 height 24
copy div "jane.white80@gmail.com"
drag, startPoint x: 668, startPoint y: 175, endPoint x: 569, endPoint y: 174, distance: 98.8
click at [569, 174] on li "Stephanie Pulis stephanie.pulis@au.kwm.com Booked More info Remove Check in Mar…" at bounding box center [752, 166] width 392 height 24
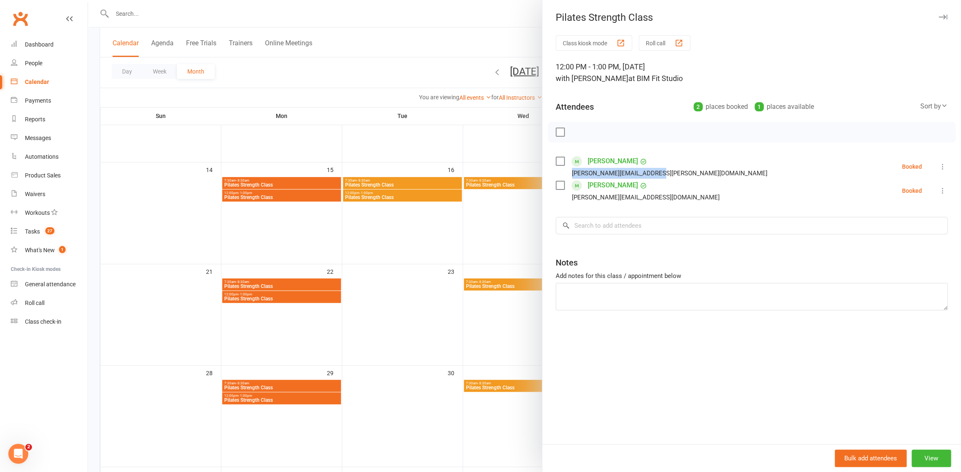
copy div "stephanie.pulis@au.kwm.com"
click at [473, 147] on div at bounding box center [524, 236] width 873 height 472
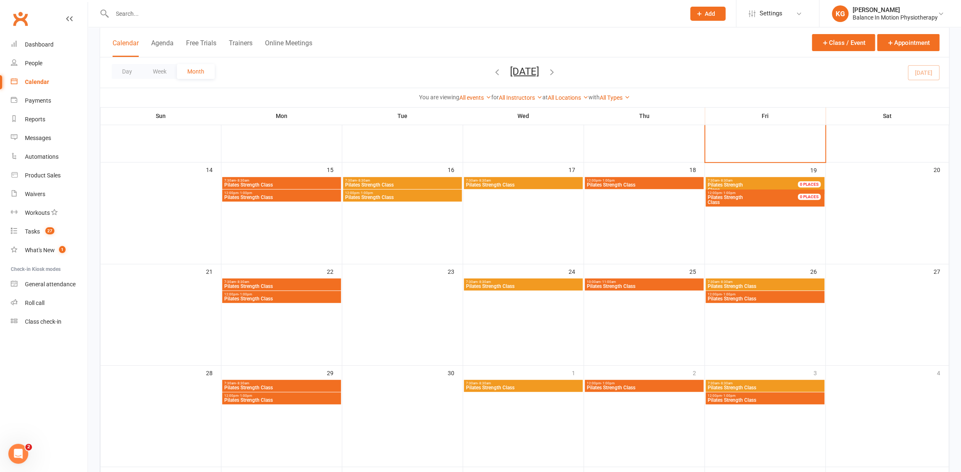
click at [272, 195] on span "Pilates Strength Class" at bounding box center [281, 197] width 115 height 5
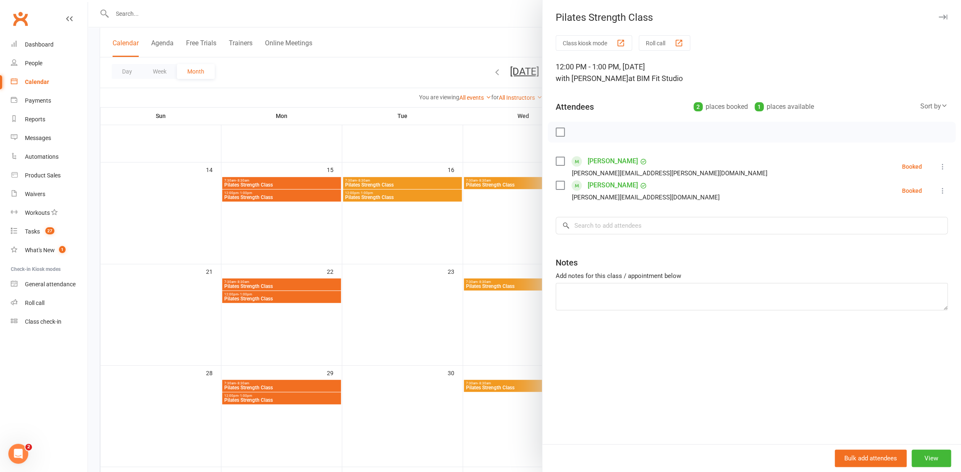
click at [355, 224] on div at bounding box center [524, 236] width 873 height 472
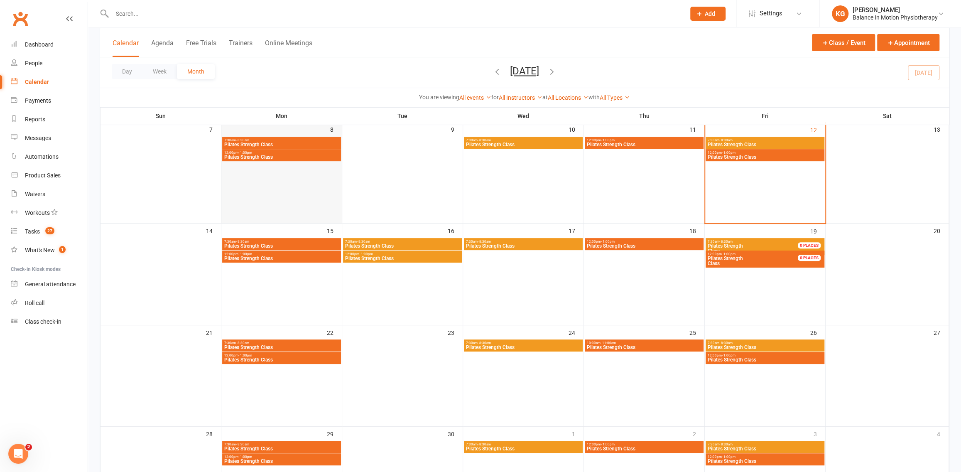
scroll to position [152, 0]
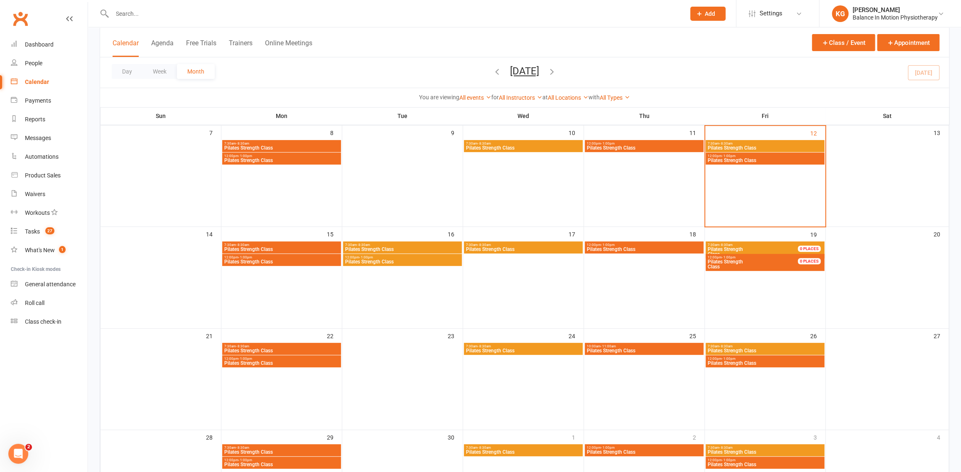
click at [306, 158] on span "Pilates Strength Class" at bounding box center [281, 160] width 115 height 5
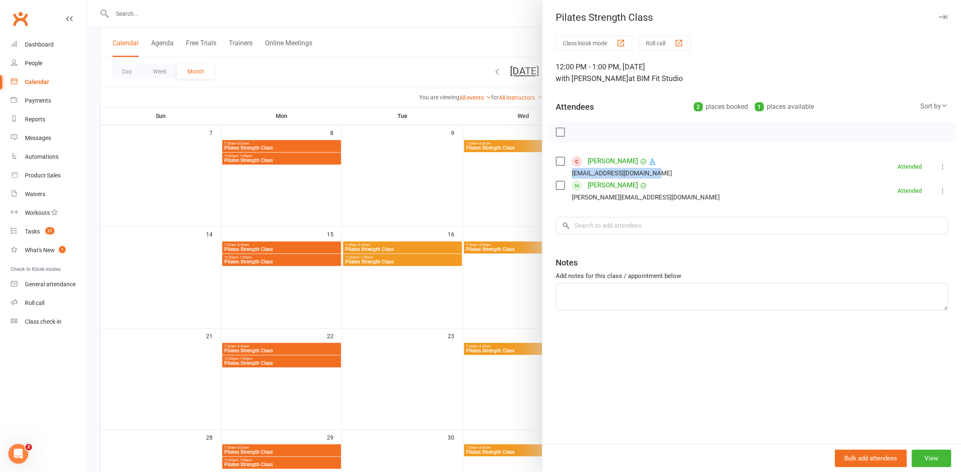
drag, startPoint x: 649, startPoint y: 170, endPoint x: 564, endPoint y: 176, distance: 85.3
click at [564, 176] on div "getfitwithjai@hotmail.com" at bounding box center [616, 173] width 120 height 11
copy div "getfitwithjai@hotmail.com"
